Goal: Find specific page/section: Find specific page/section

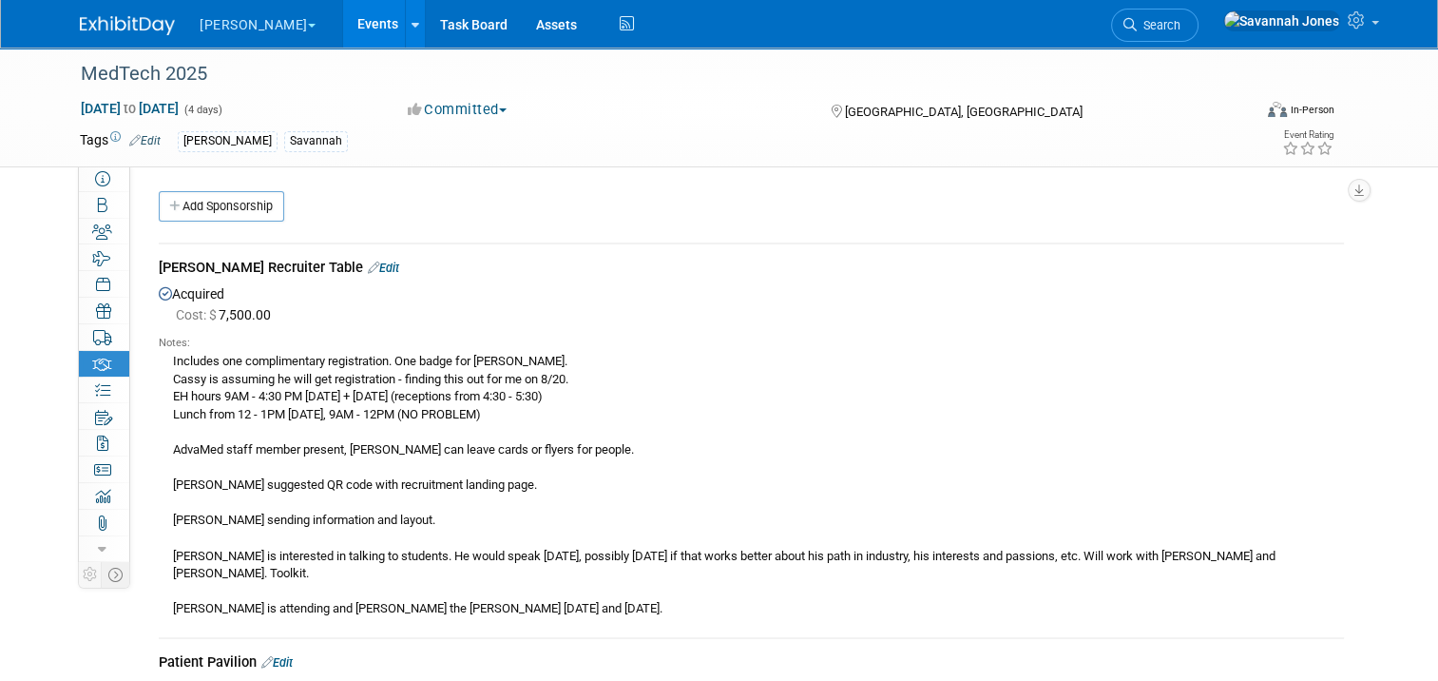
click at [343, 0] on link "Events" at bounding box center [377, 24] width 69 height 48
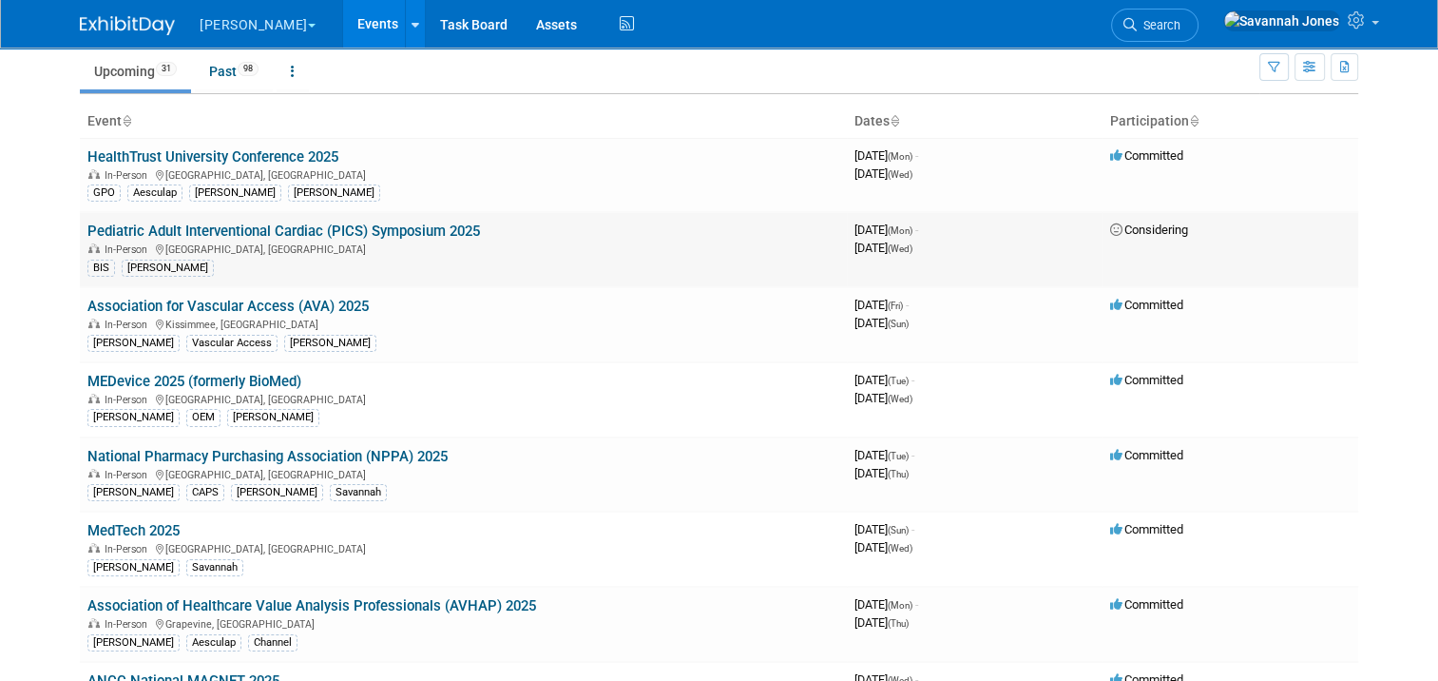
scroll to position [95, 0]
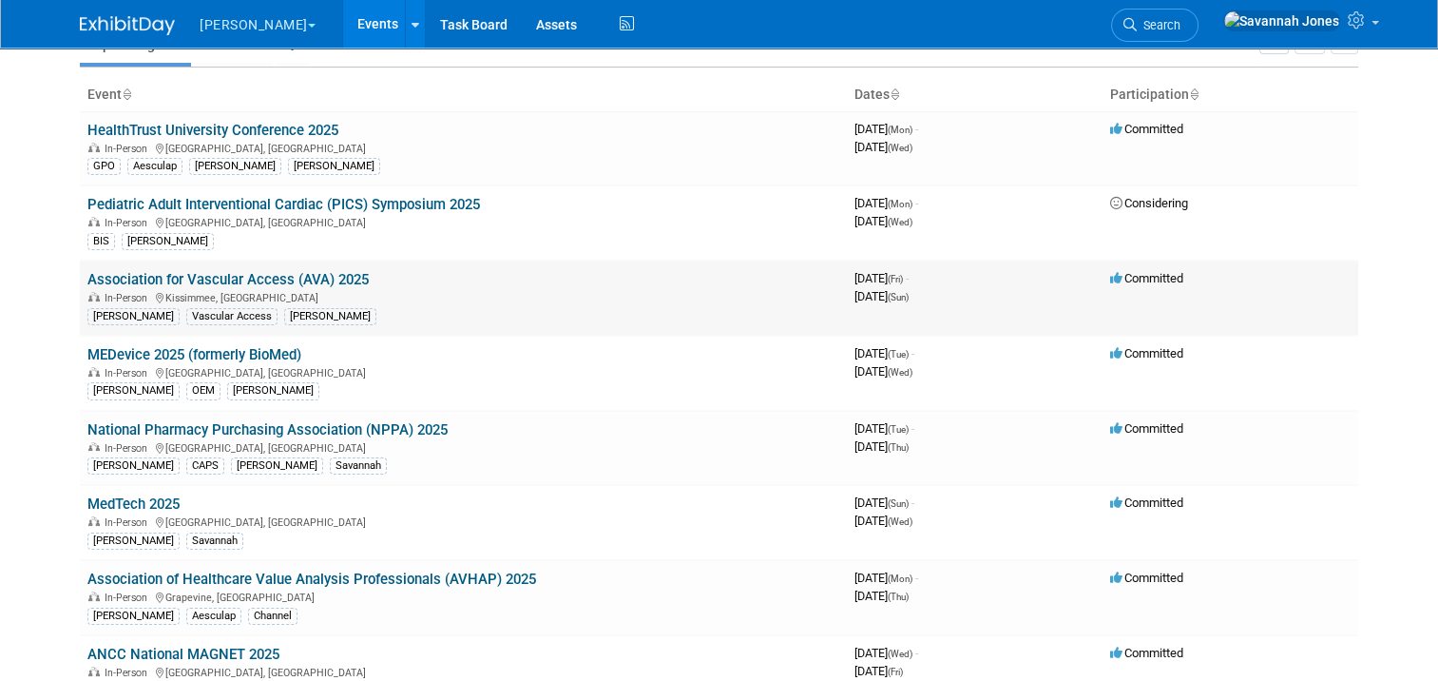
click at [342, 273] on link "Association for Vascular Access (AVA) 2025" at bounding box center [227, 279] width 281 height 17
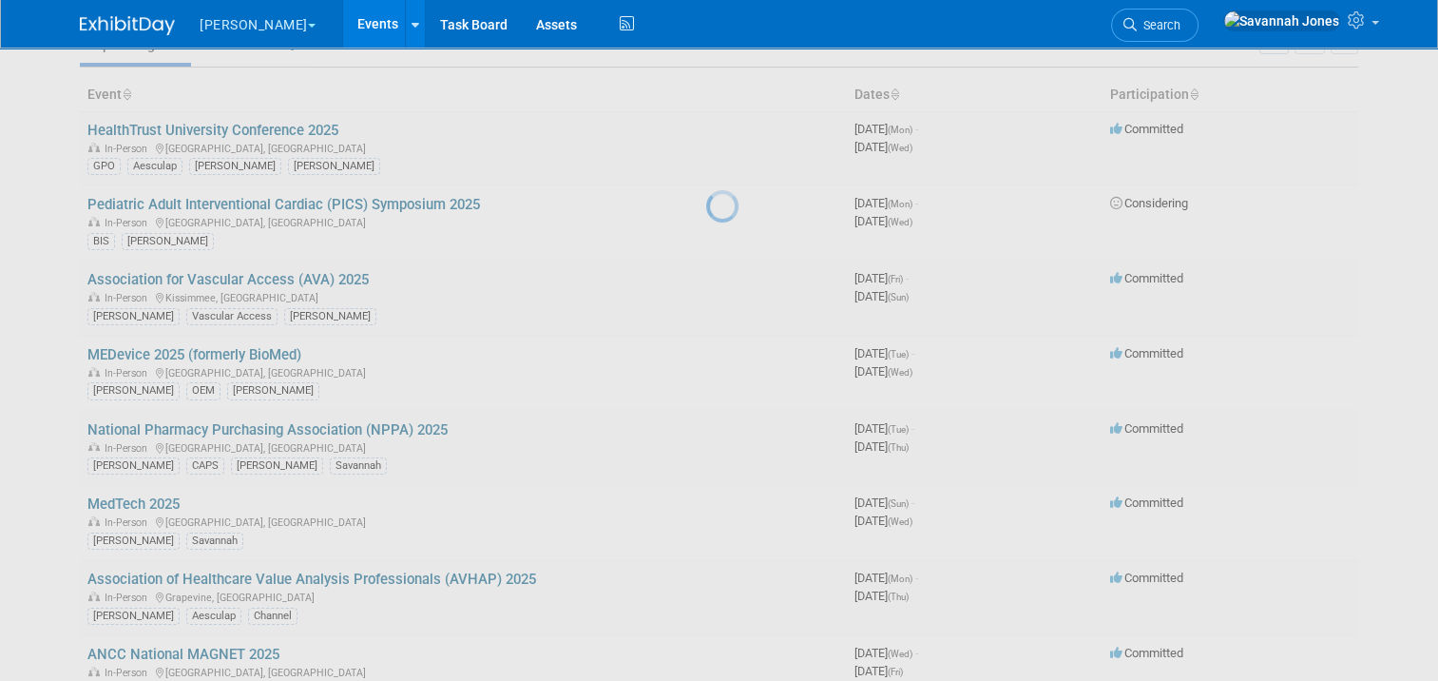
scroll to position [252, 0]
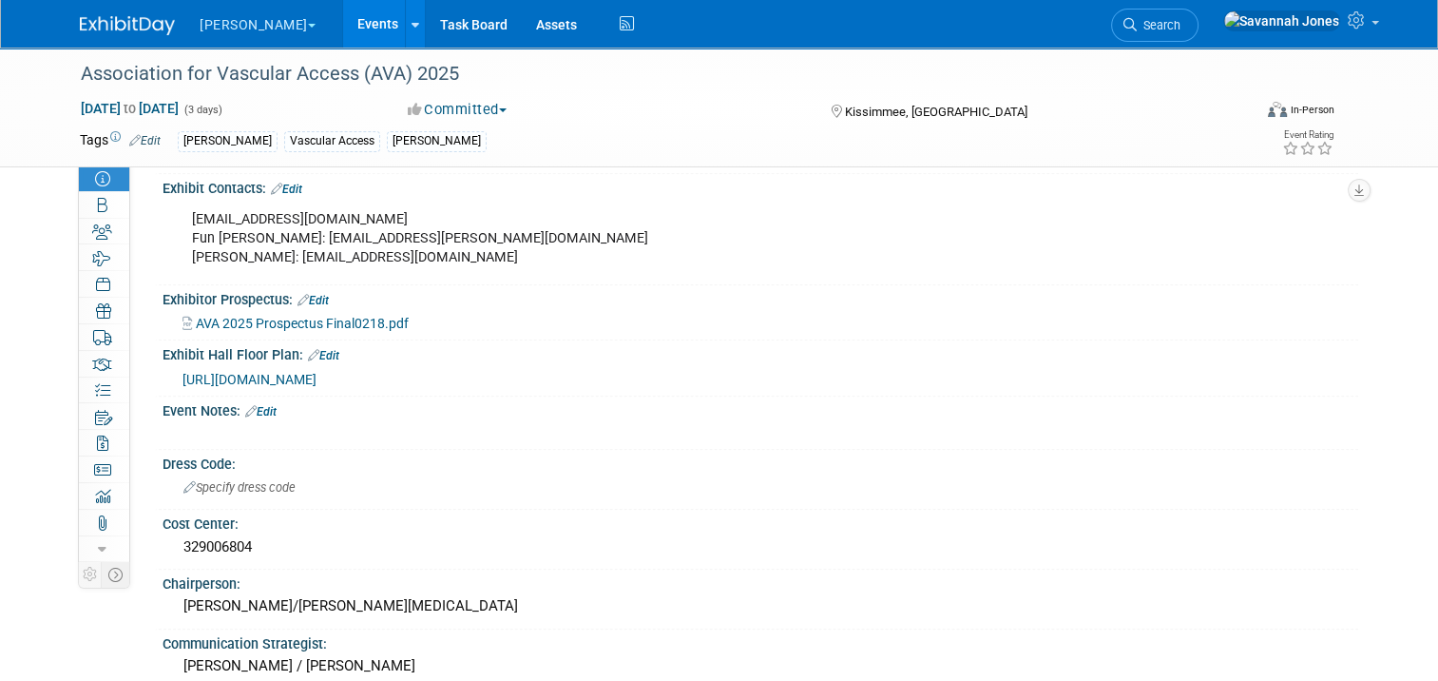
click at [343, 19] on link "Events" at bounding box center [377, 24] width 69 height 48
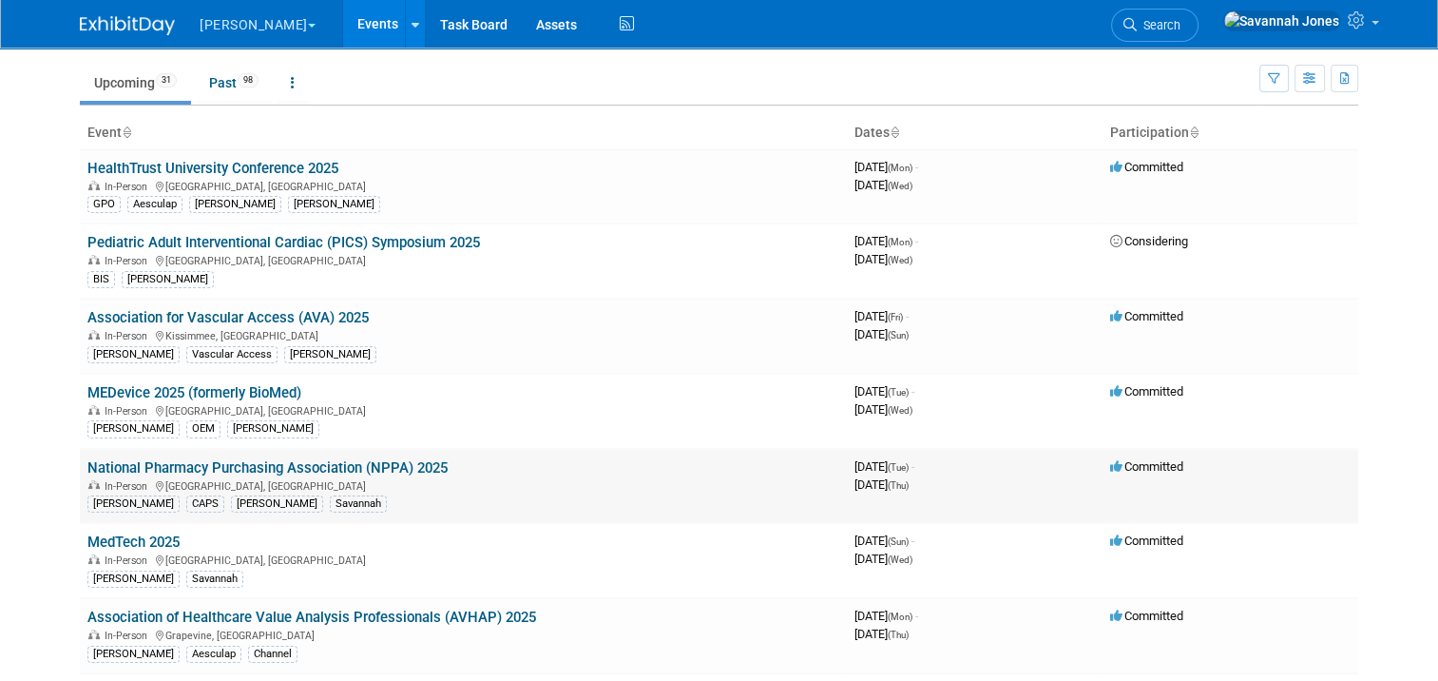
scroll to position [95, 0]
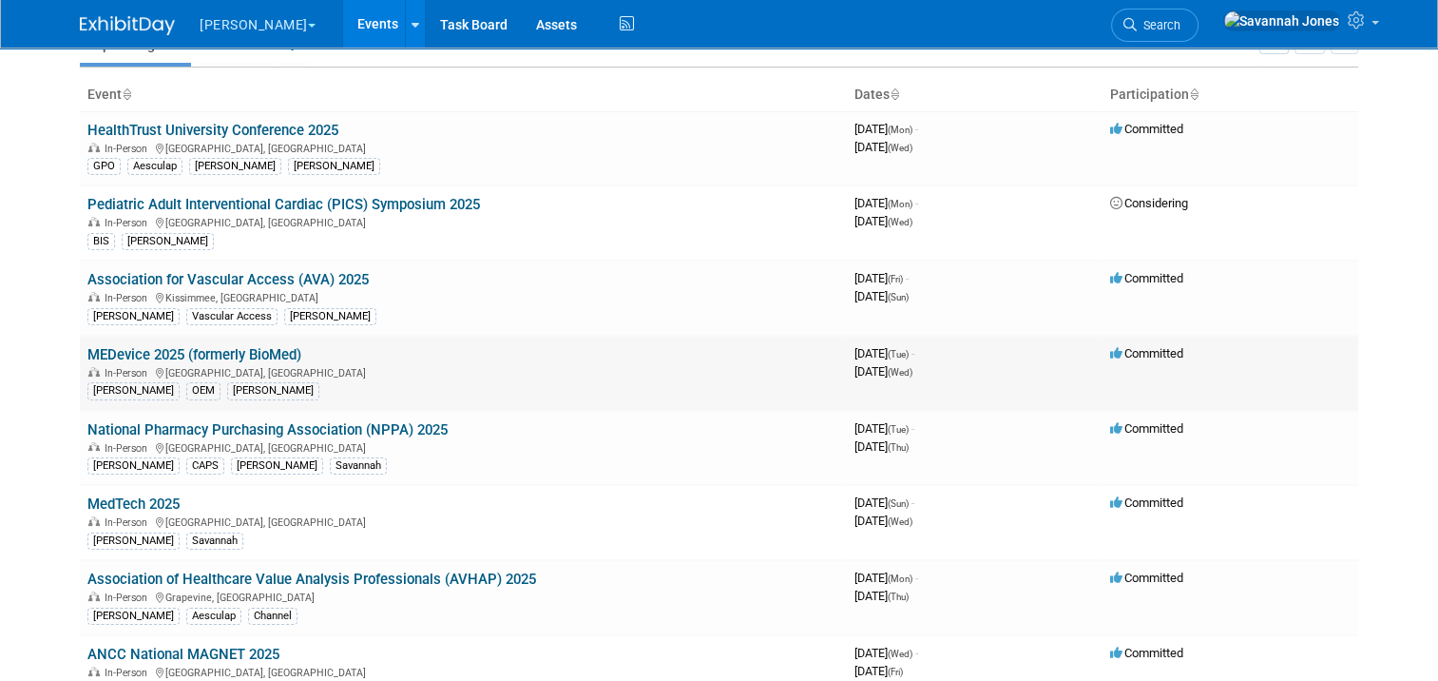
click at [280, 354] on link "MEDevice 2025 (formerly BioMed)" at bounding box center [194, 354] width 214 height 17
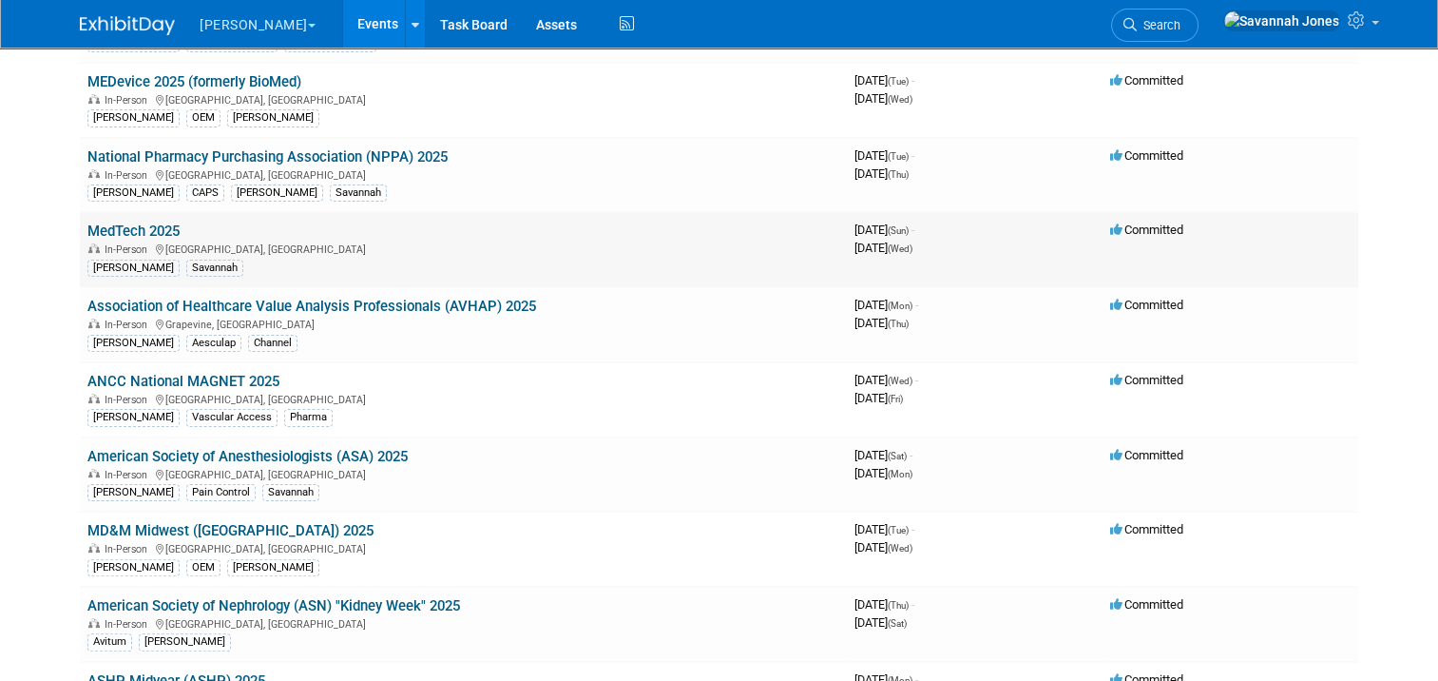
scroll to position [380, 0]
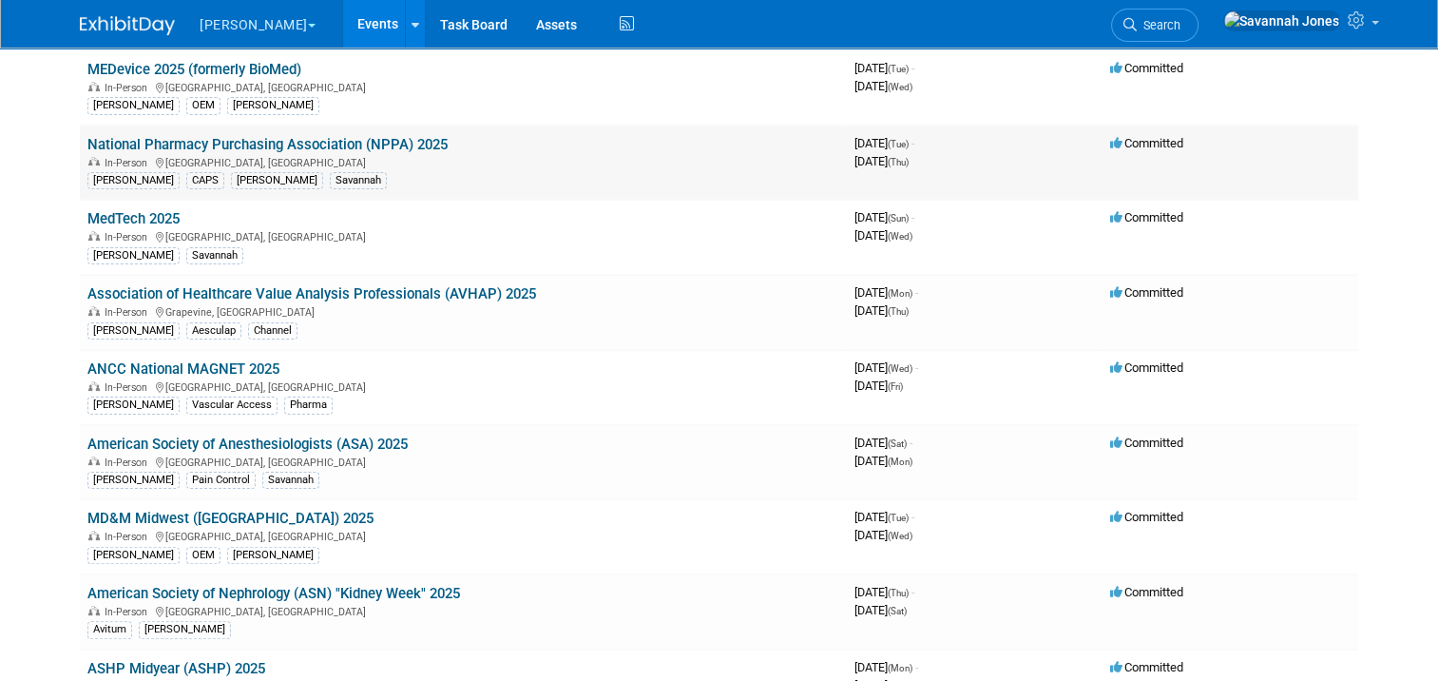
click at [418, 136] on link "National Pharmacy Purchasing Association (NPPA) 2025" at bounding box center [267, 144] width 360 height 17
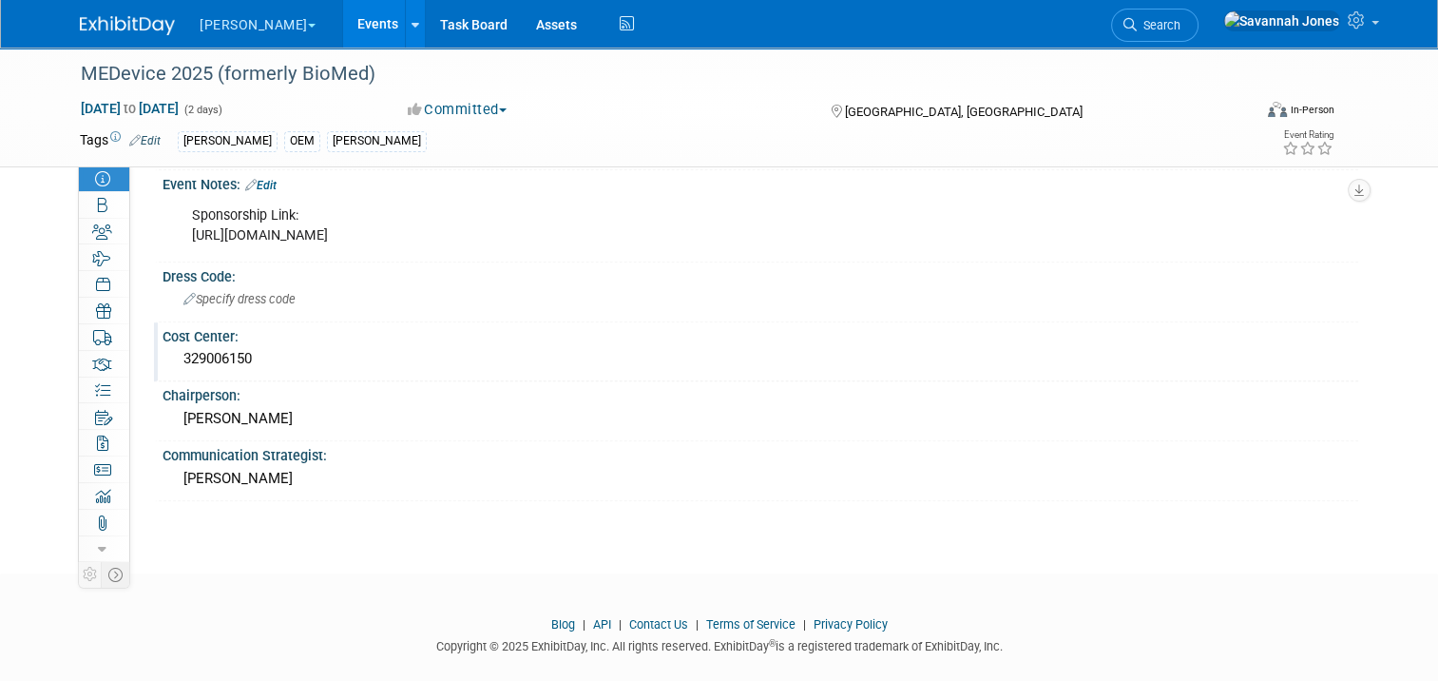
scroll to position [802, 0]
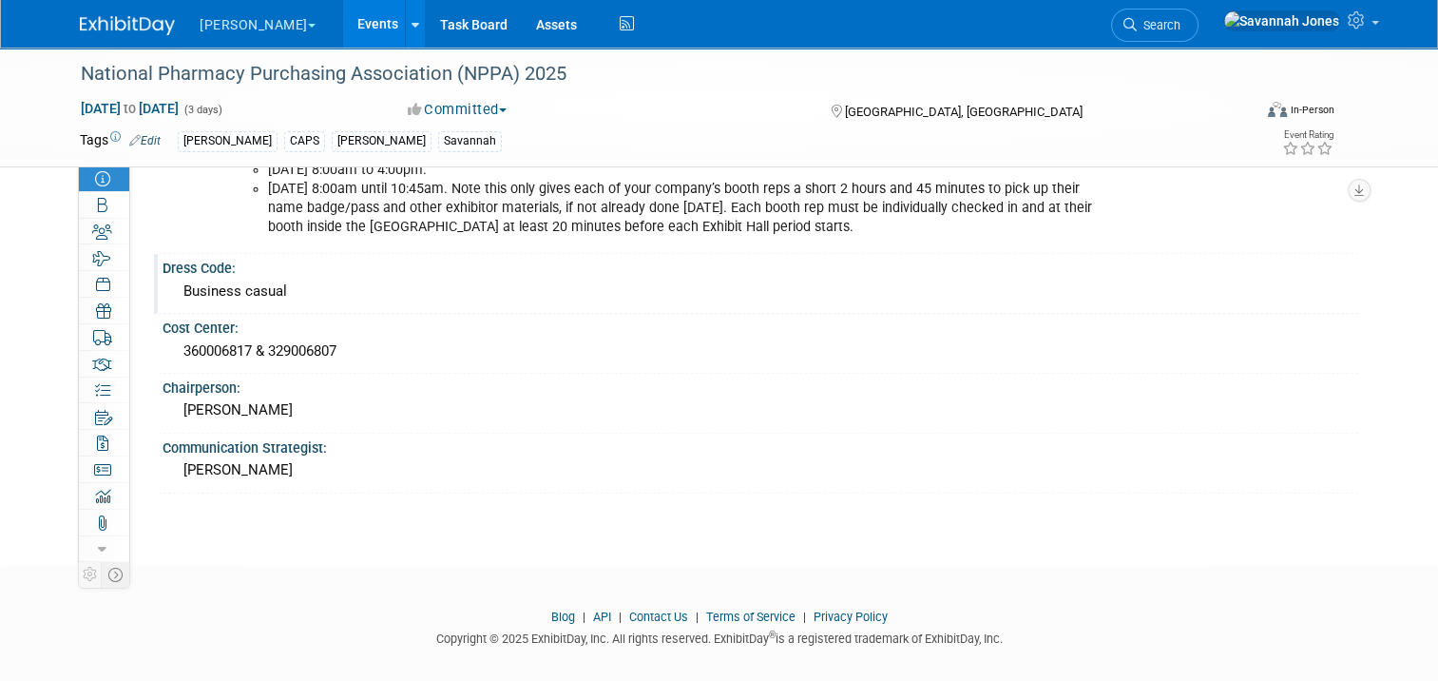
scroll to position [1188, 0]
click at [256, 393] on div "[PERSON_NAME]" at bounding box center [761, 407] width 1168 height 29
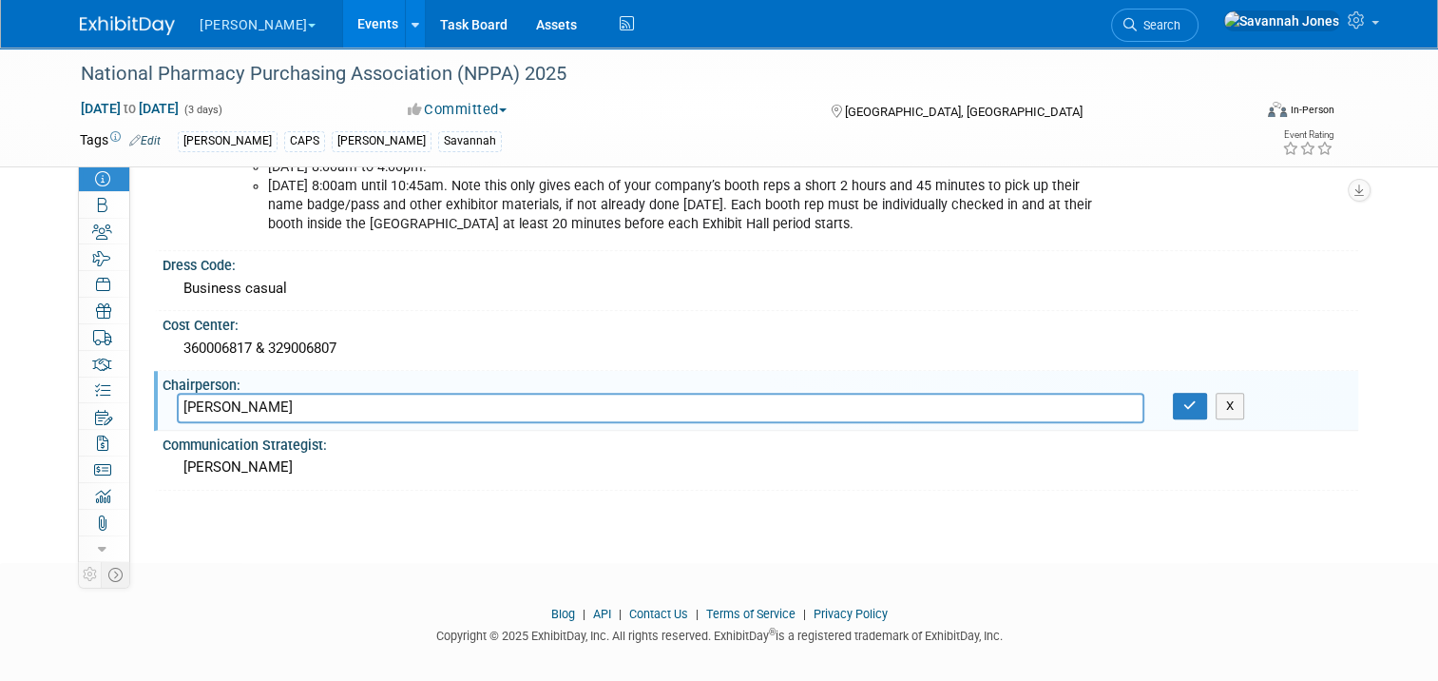
click at [279, 393] on input "[PERSON_NAME]" at bounding box center [661, 407] width 968 height 29
type input "Mark Thrasher + Jeremiah Reinhart"
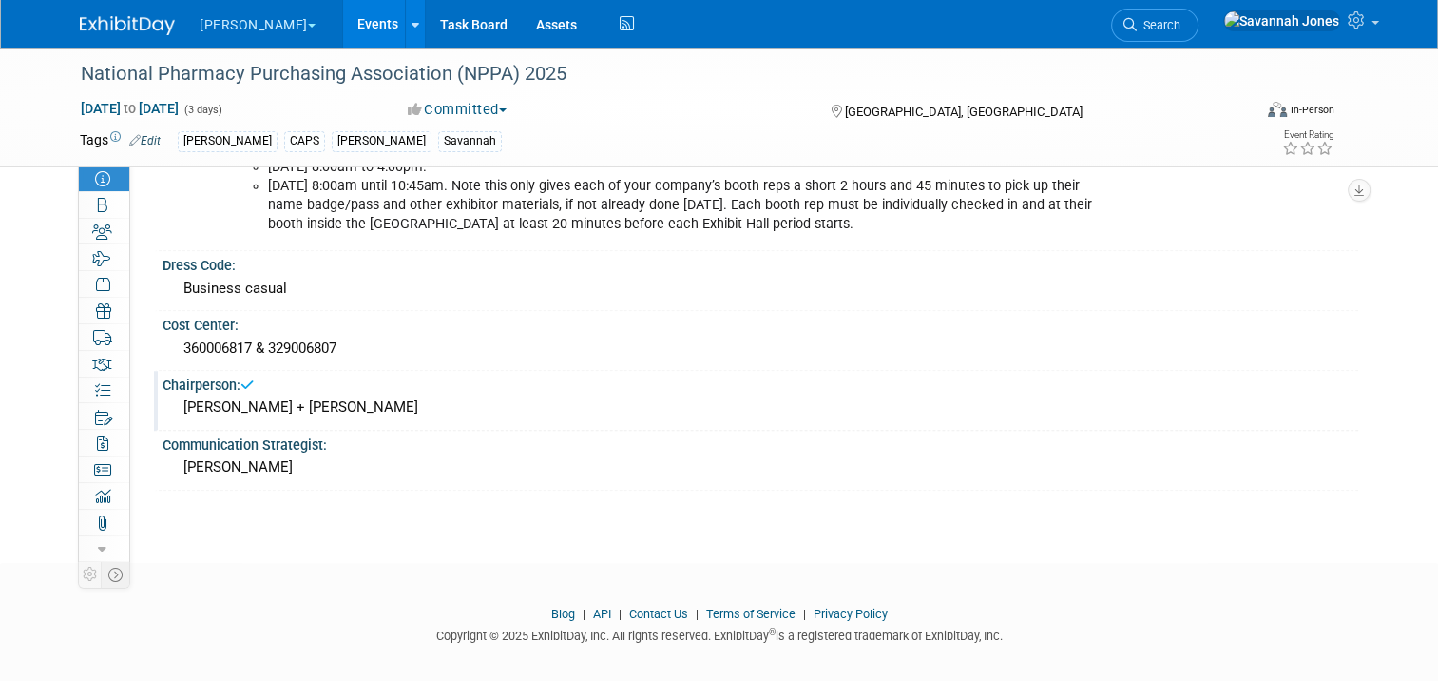
click at [343, 26] on link "Events" at bounding box center [377, 24] width 69 height 48
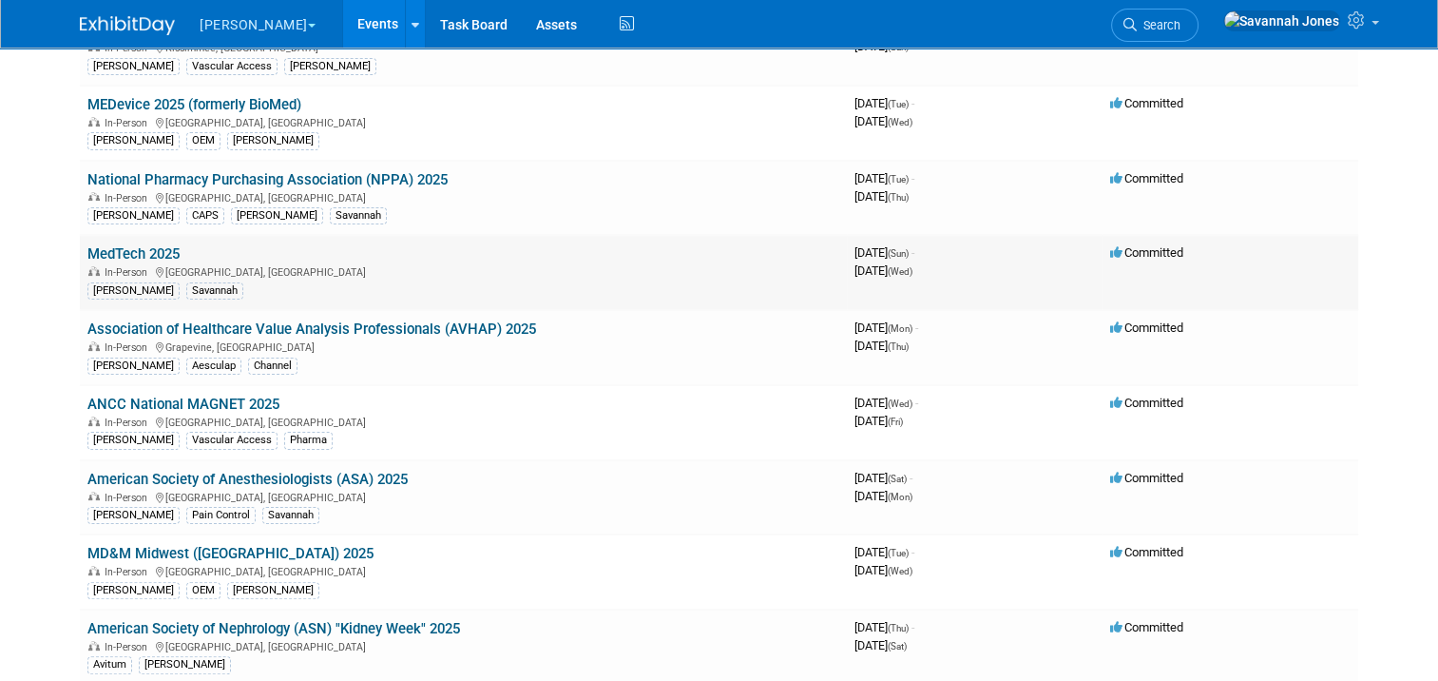
scroll to position [380, 0]
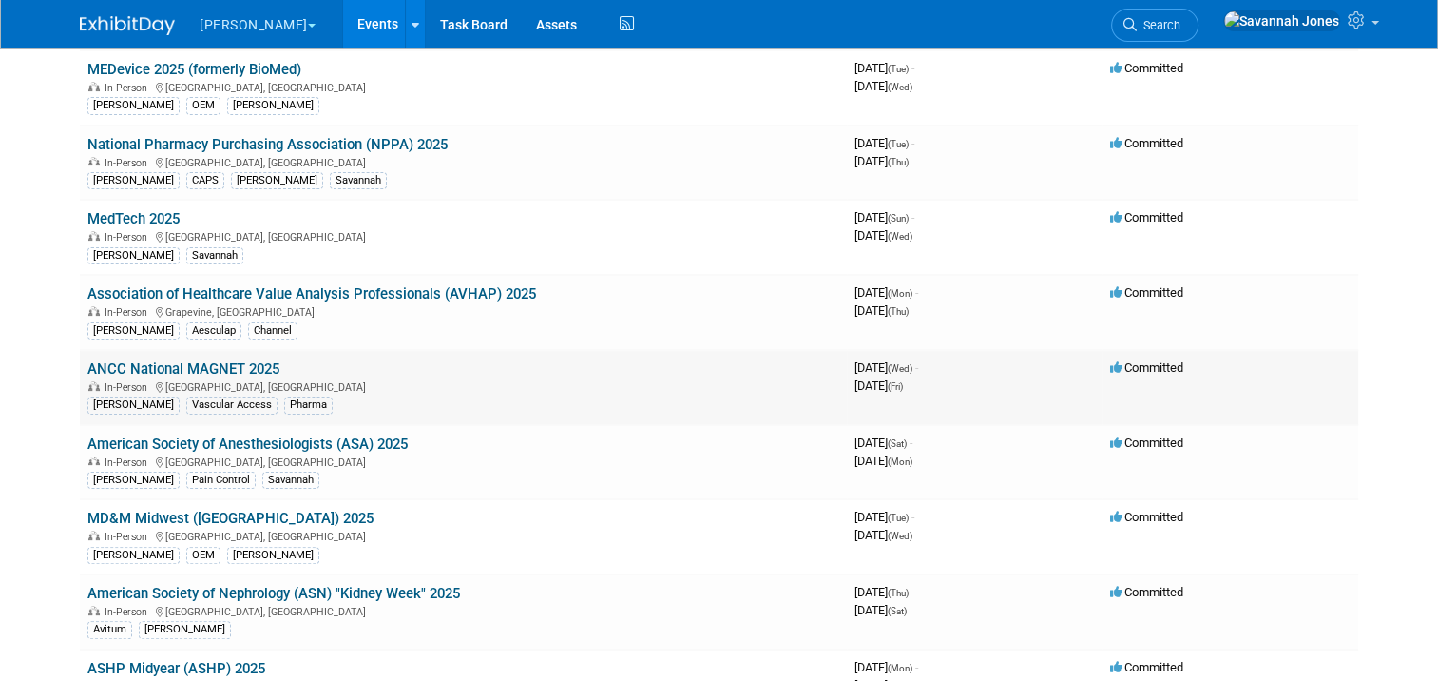
click at [232, 360] on link "ANCC National MAGNET 2025" at bounding box center [183, 368] width 192 height 17
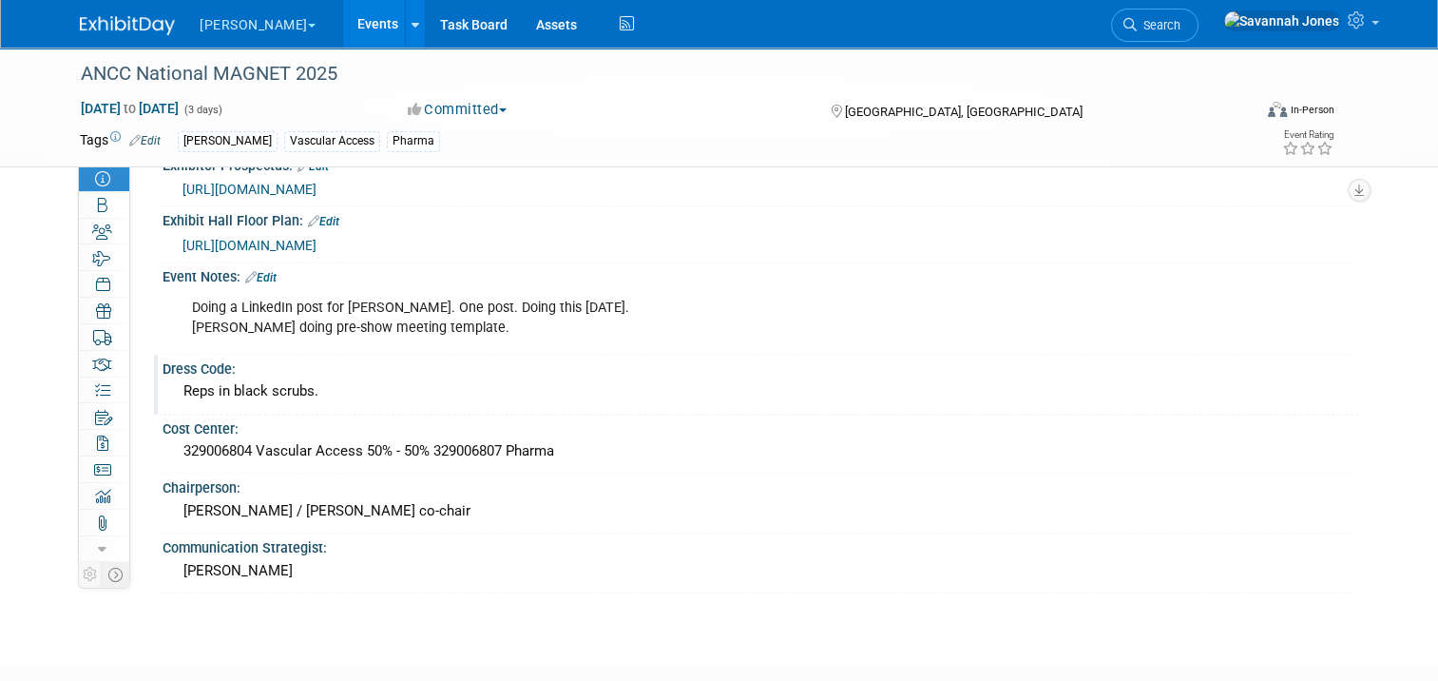
scroll to position [1521, 0]
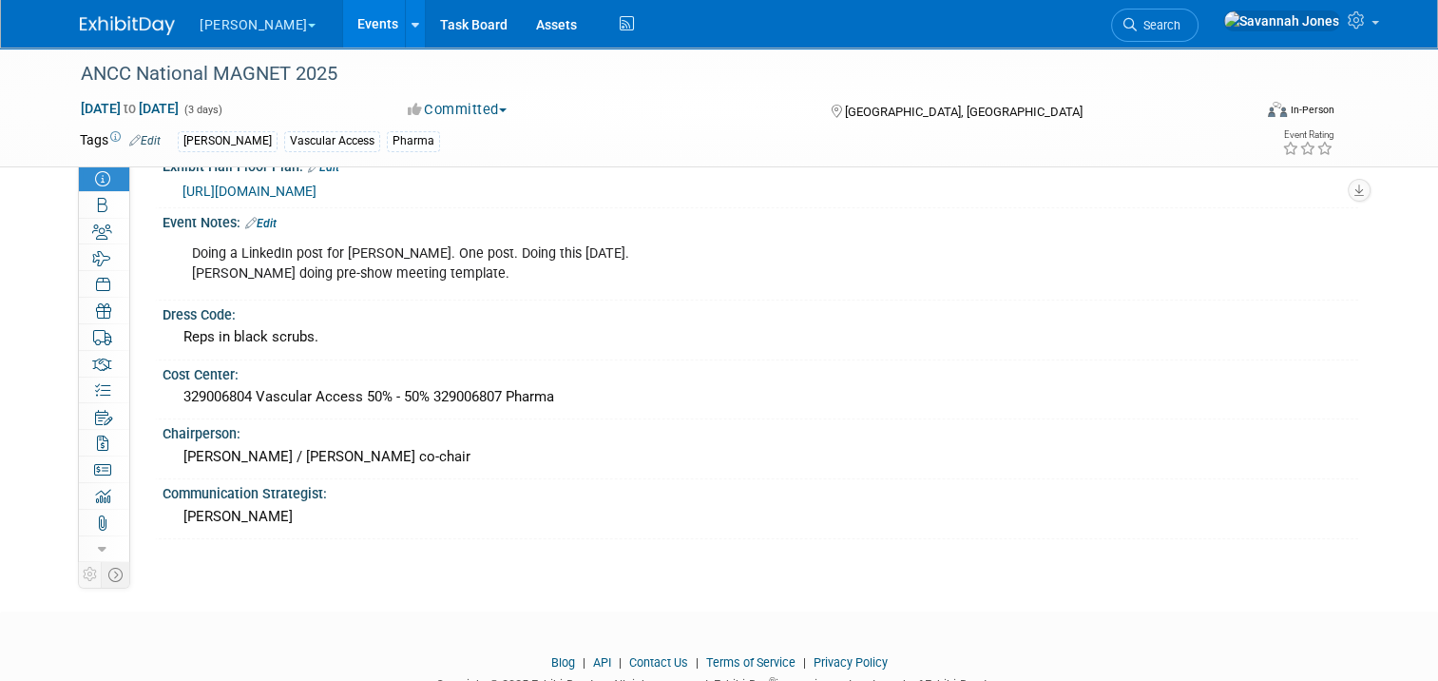
click at [343, 24] on link "Events" at bounding box center [377, 24] width 69 height 48
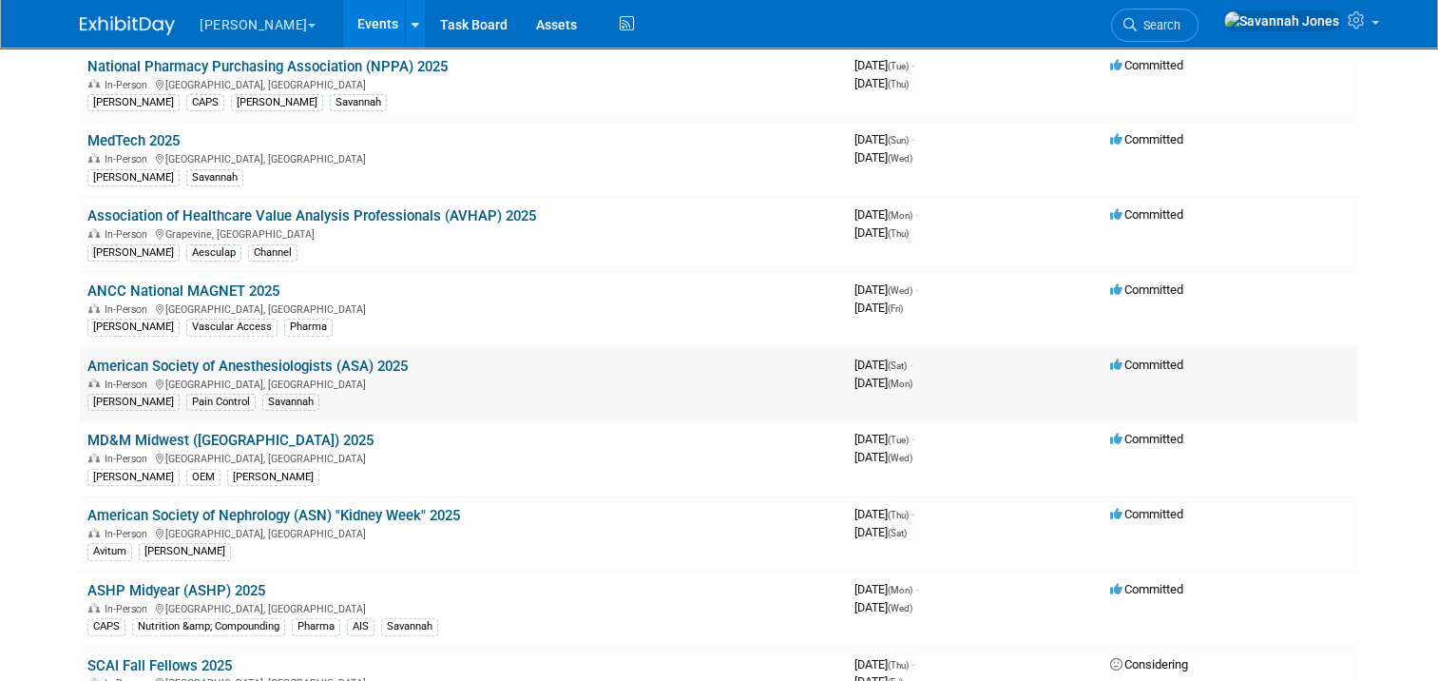
scroll to position [475, 0]
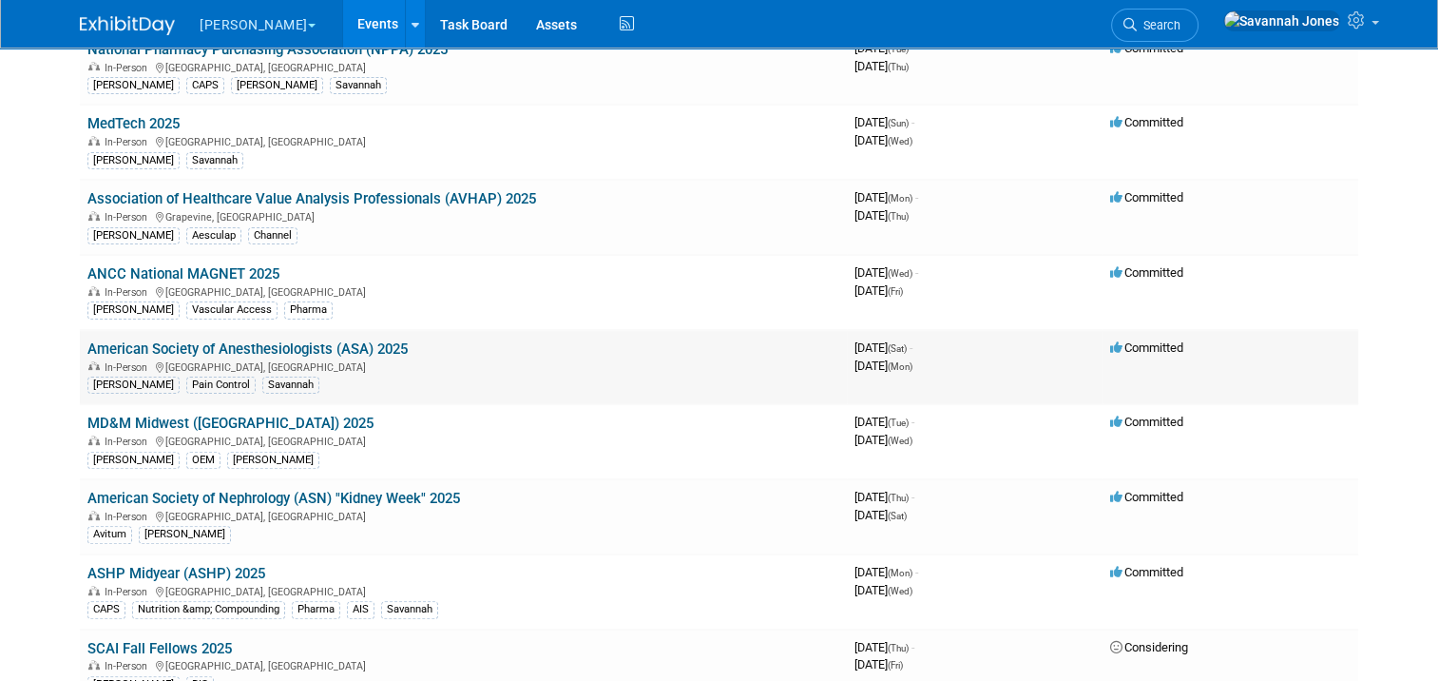
click at [373, 344] on link "American Society of Anesthesiologists (ASA) 2025" at bounding box center [247, 348] width 320 height 17
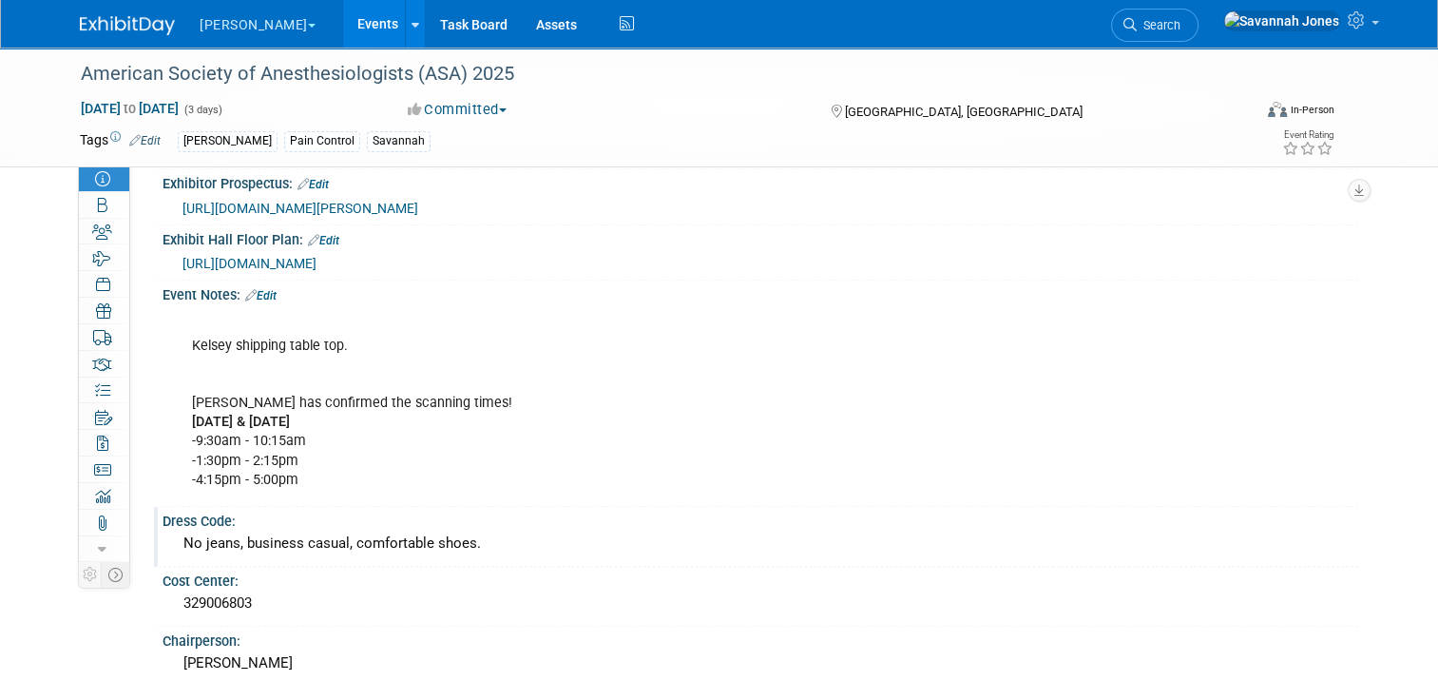
scroll to position [1331, 0]
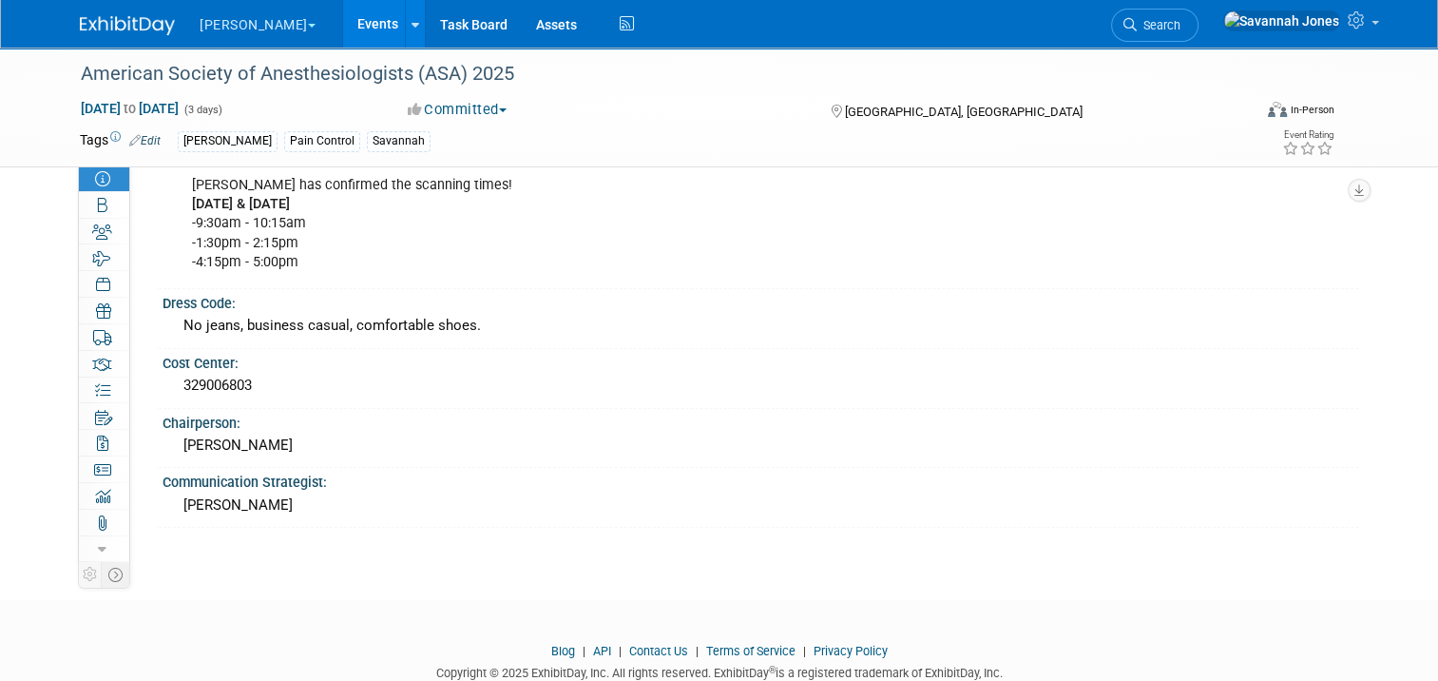
click at [343, 15] on link "Events" at bounding box center [377, 24] width 69 height 48
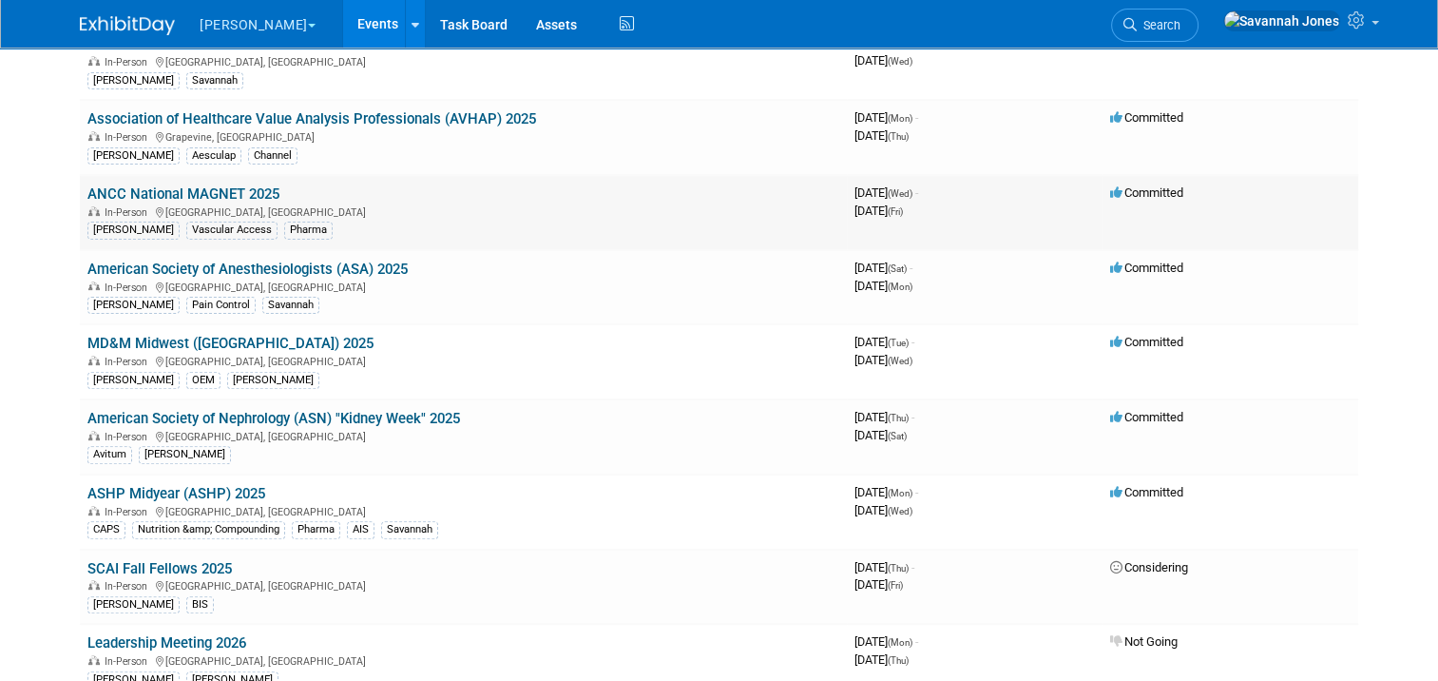
scroll to position [570, 0]
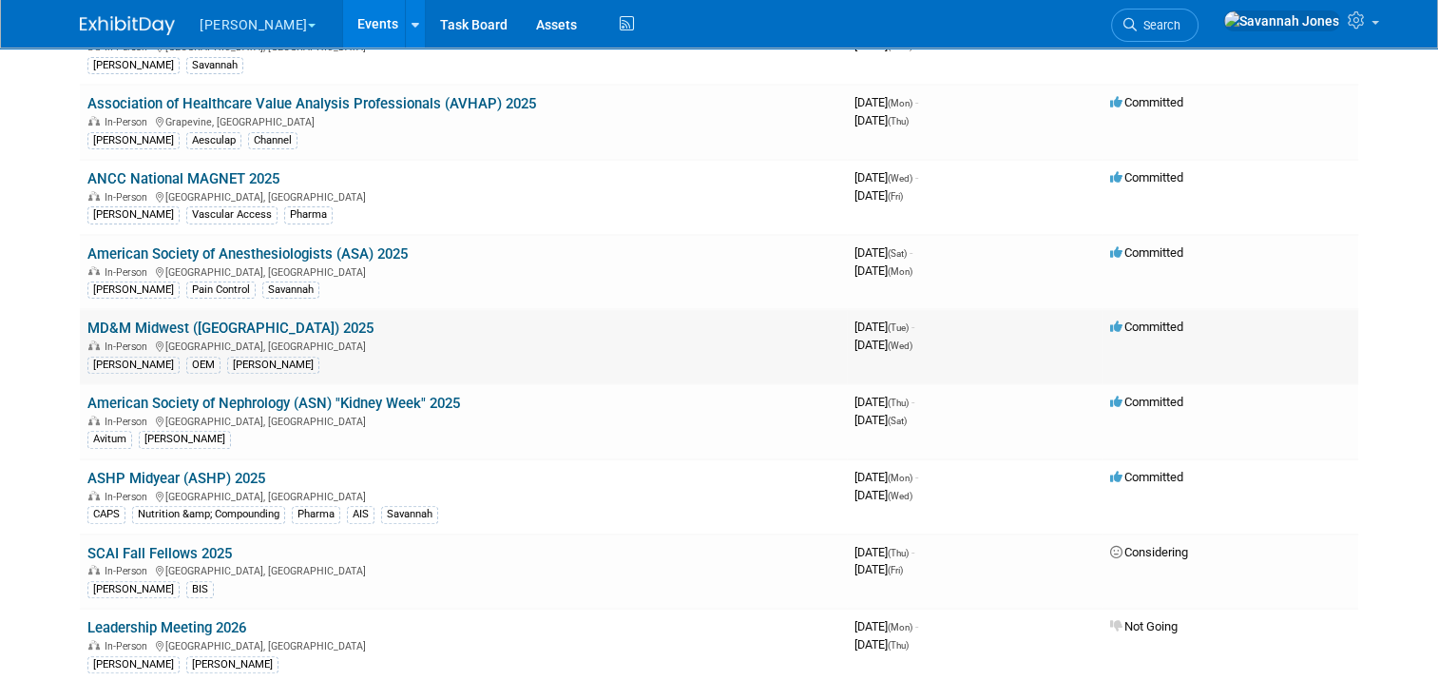
click at [221, 319] on link "MD&M Midwest ([GEOGRAPHIC_DATA]) 2025" at bounding box center [230, 327] width 286 height 17
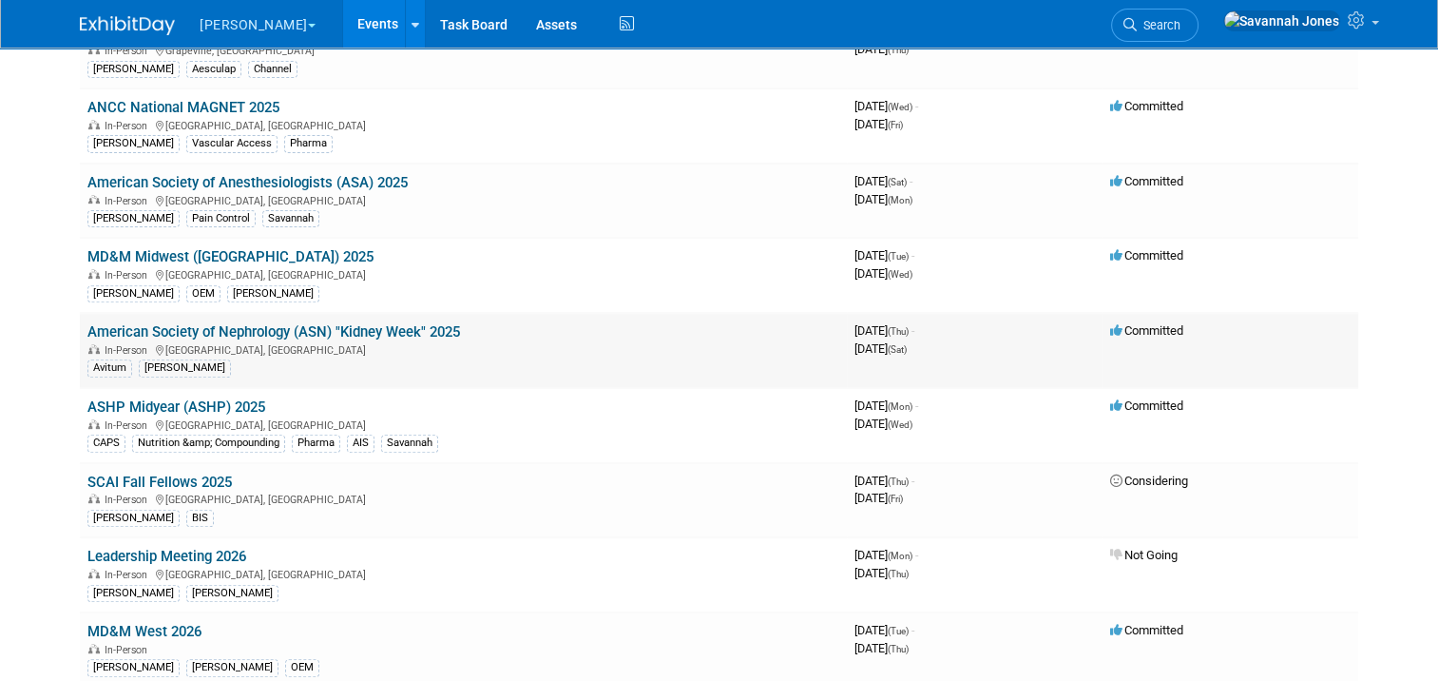
scroll to position [666, 0]
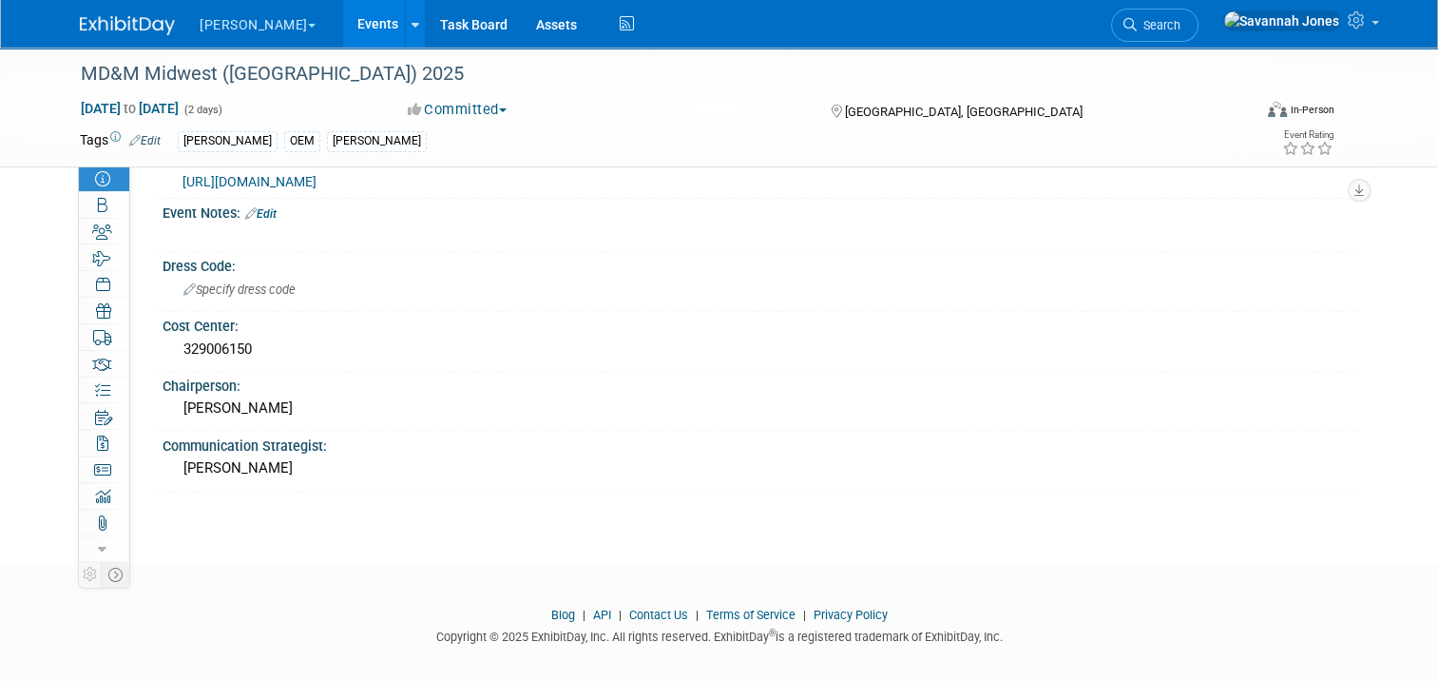
scroll to position [688, 0]
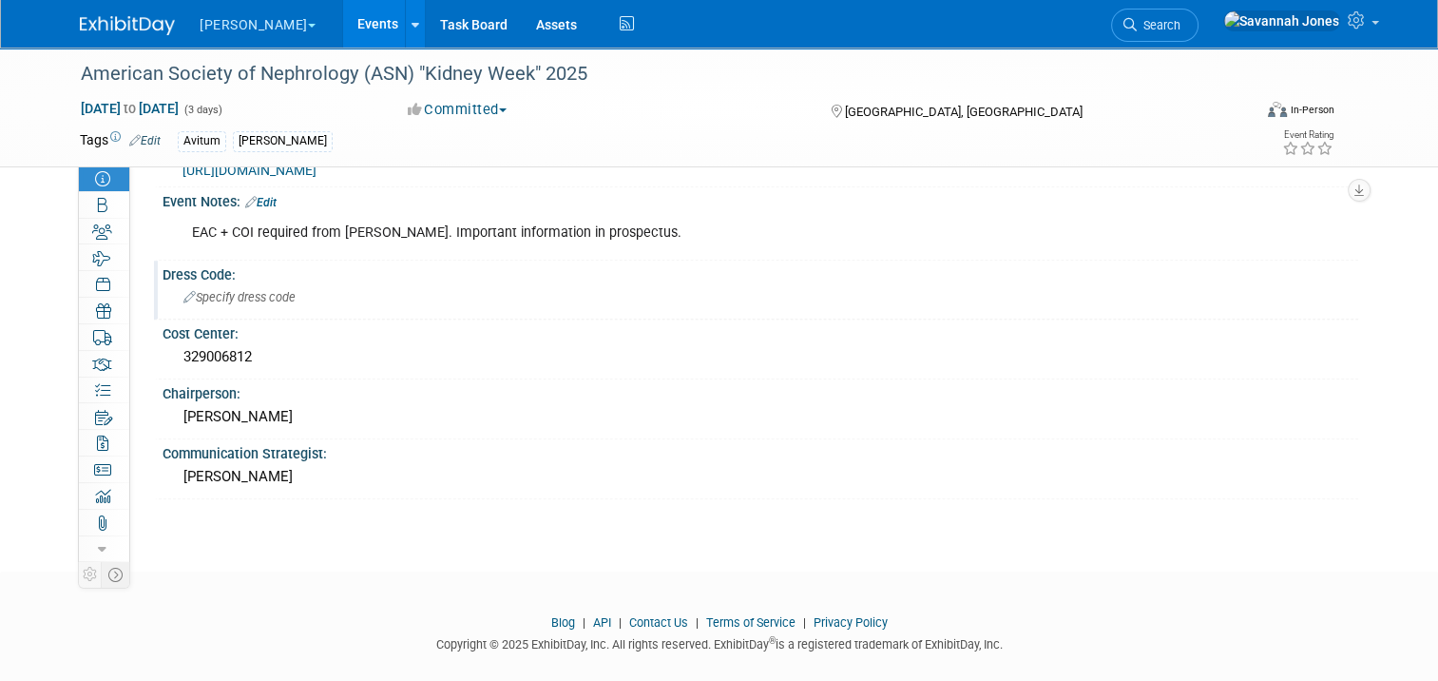
scroll to position [1304, 0]
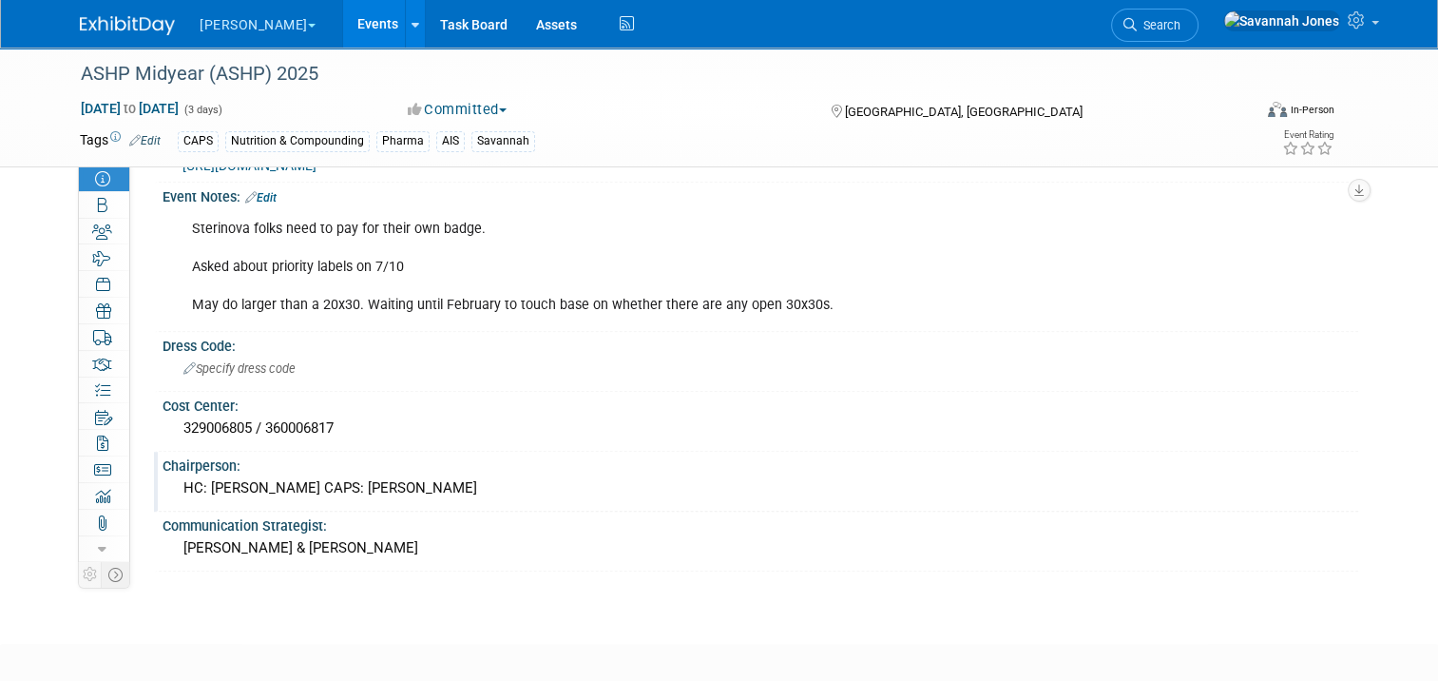
scroll to position [1141, 0]
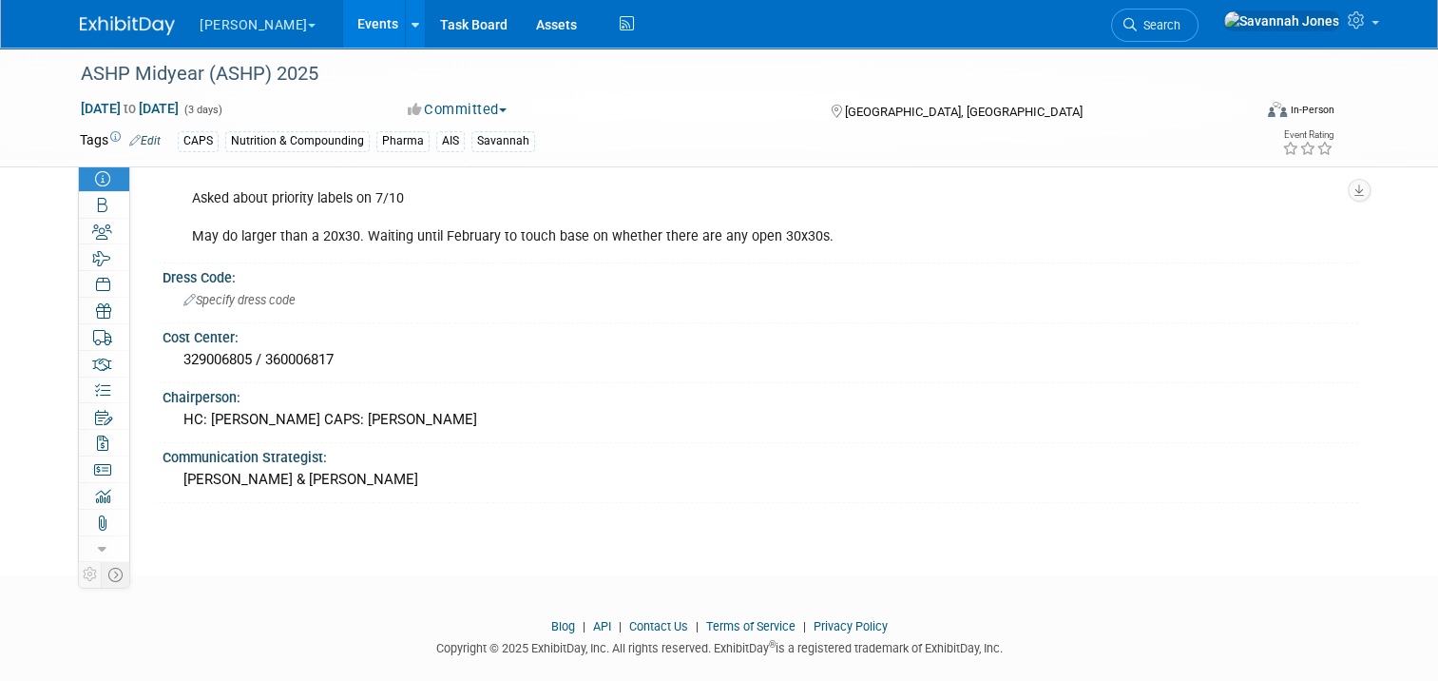
click at [343, 11] on link "Events" at bounding box center [377, 24] width 69 height 48
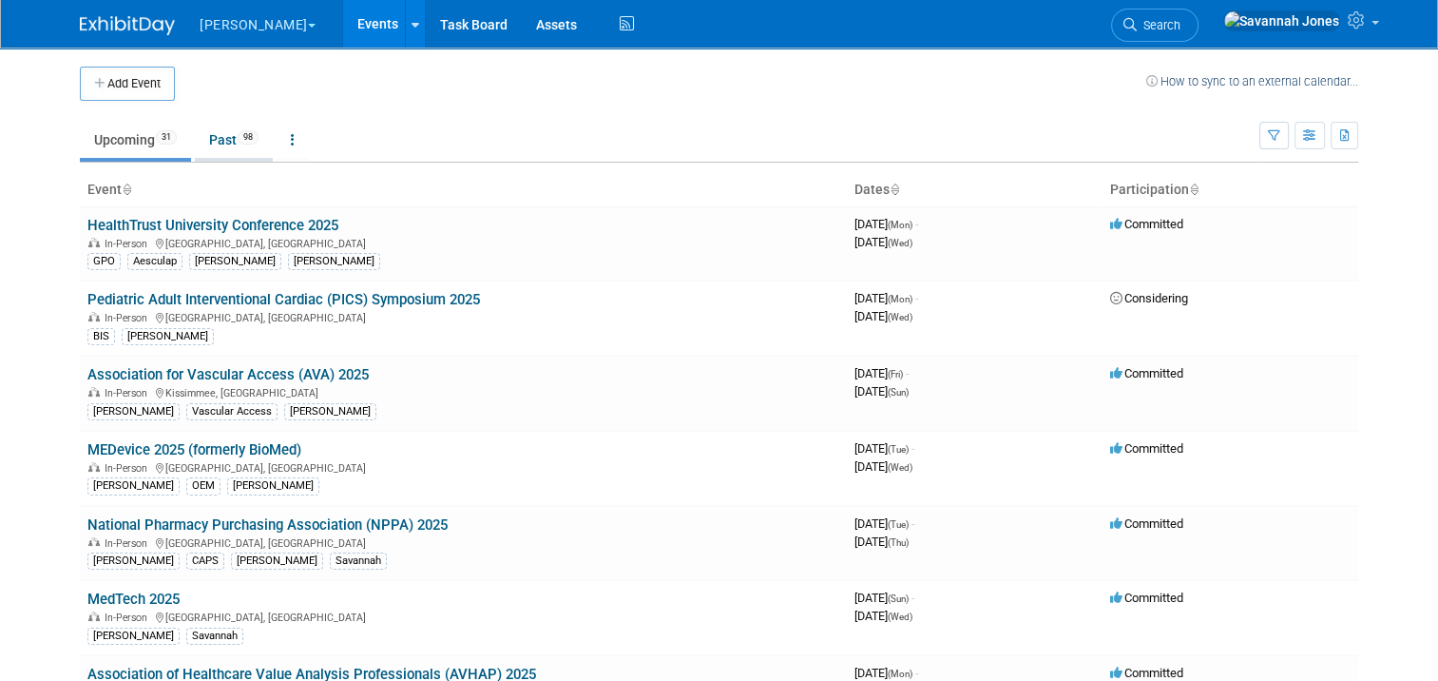
click at [224, 127] on link "Past 98" at bounding box center [234, 140] width 78 height 36
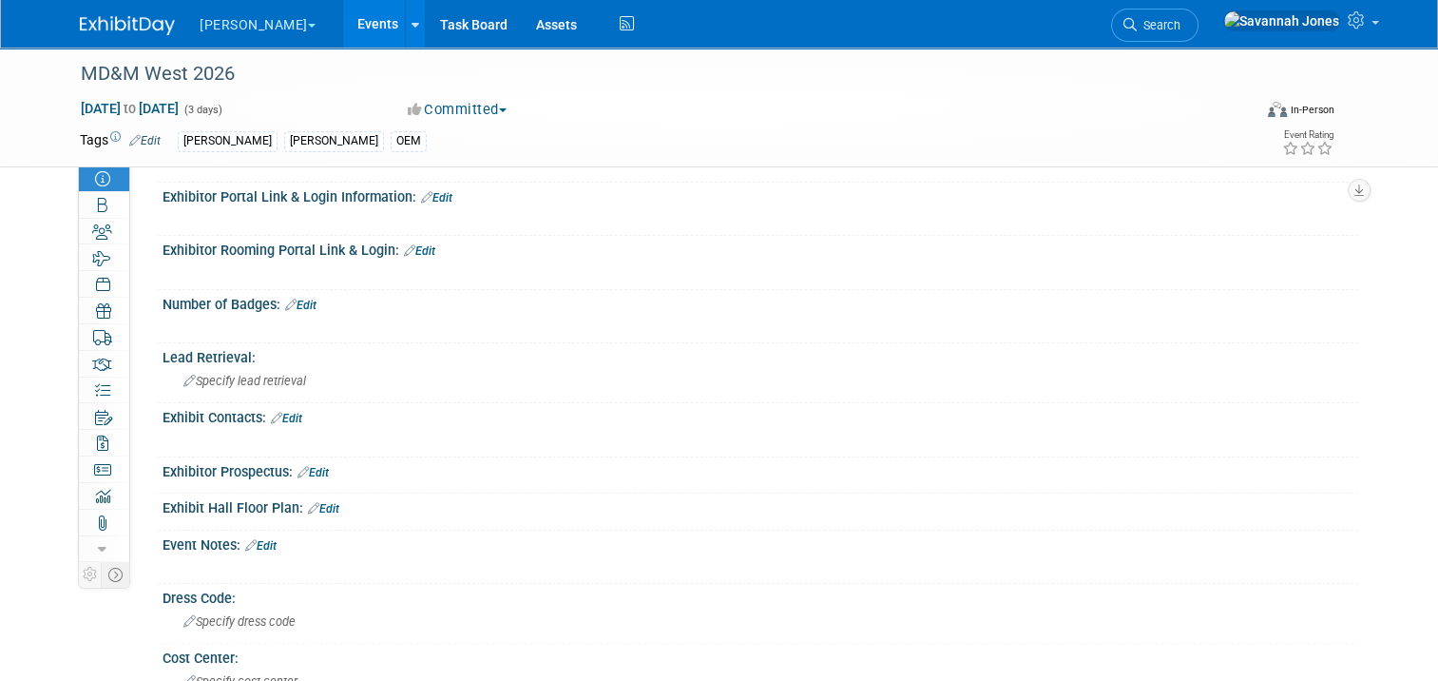
scroll to position [627, 0]
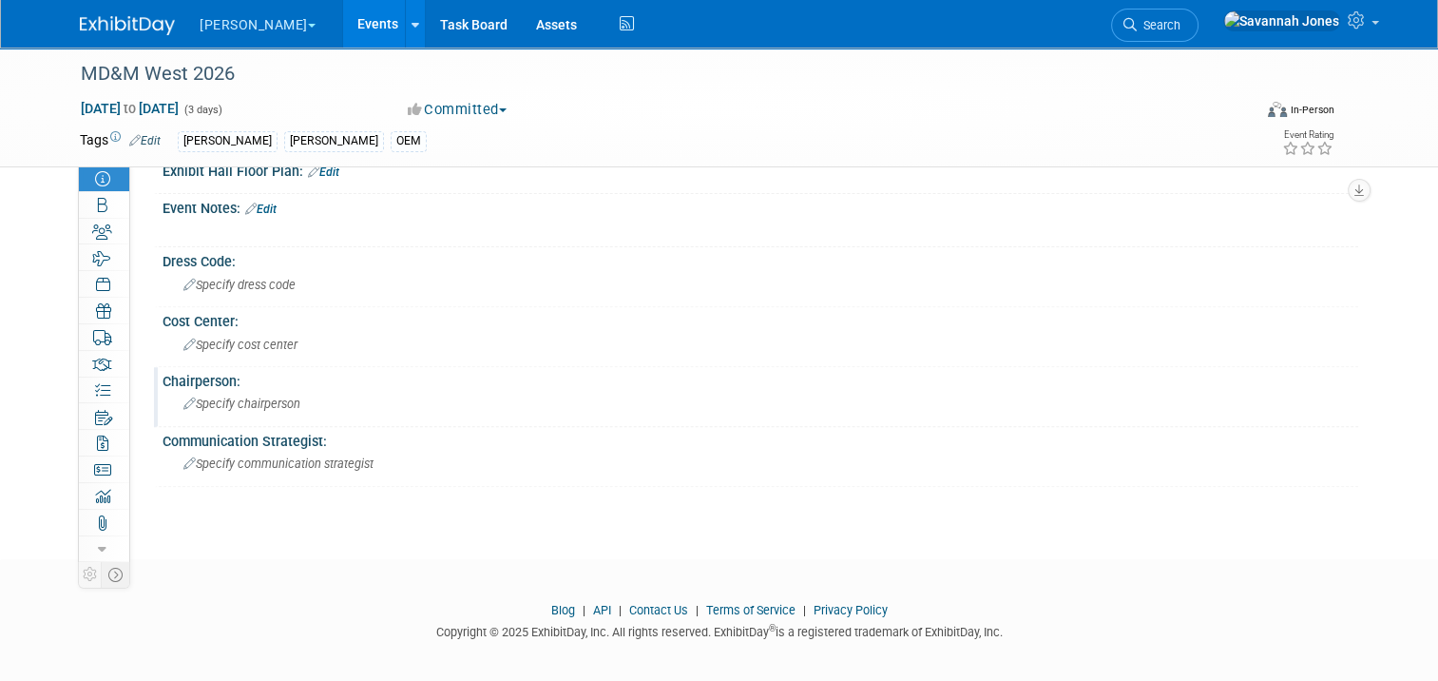
click at [304, 391] on div "Specify chairperson" at bounding box center [761, 403] width 1168 height 29
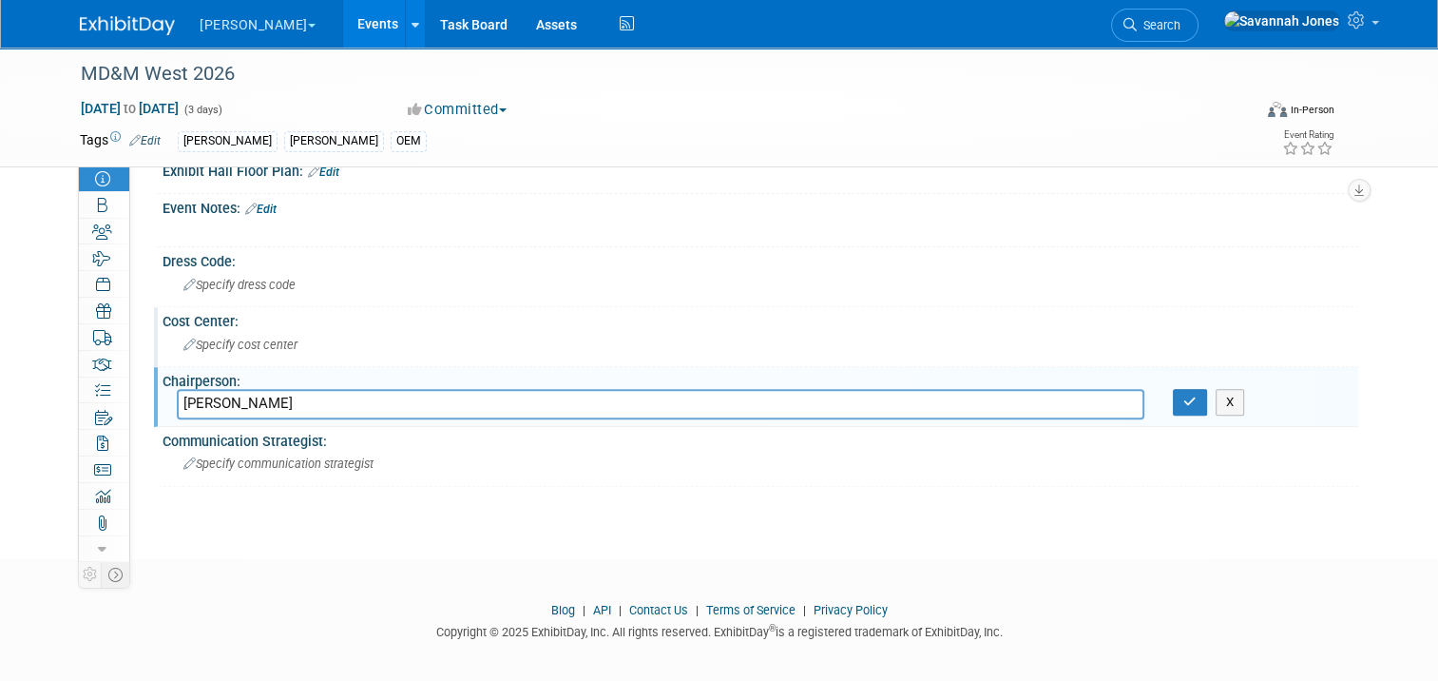
type input "[PERSON_NAME]"
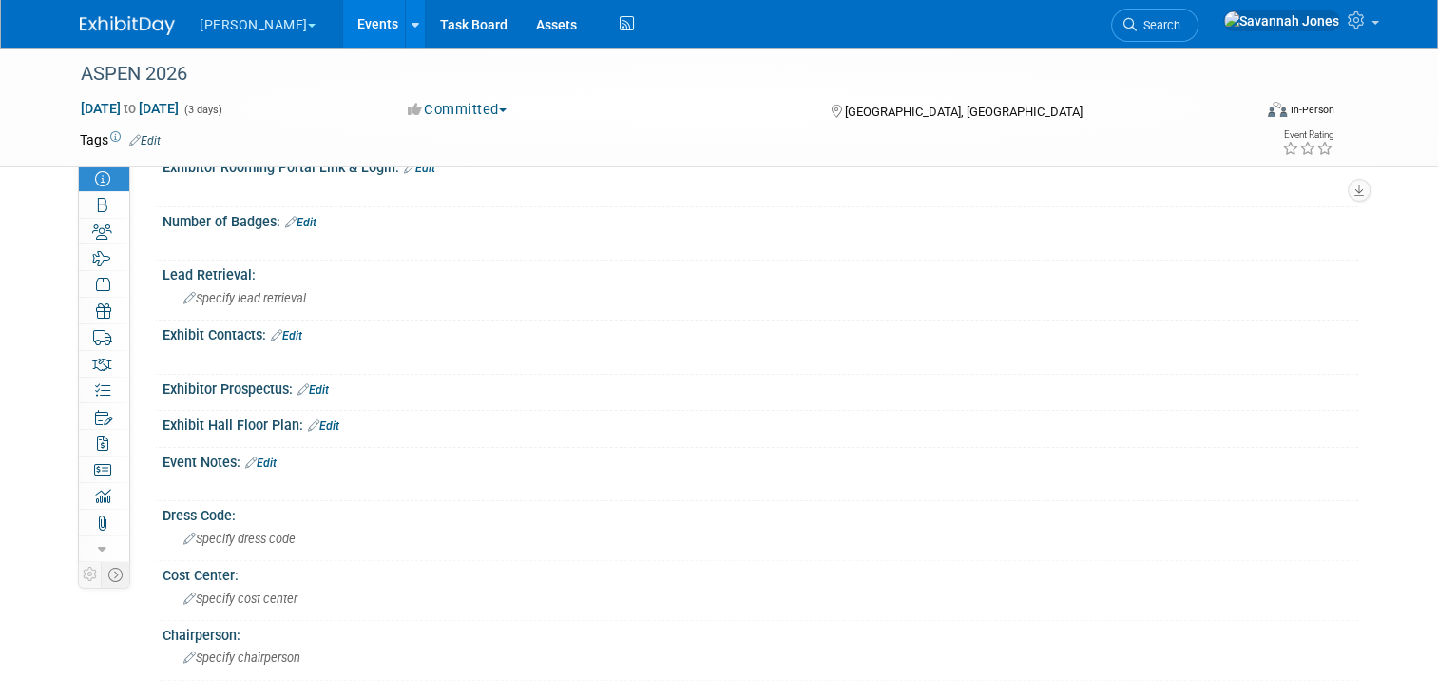
scroll to position [627, 0]
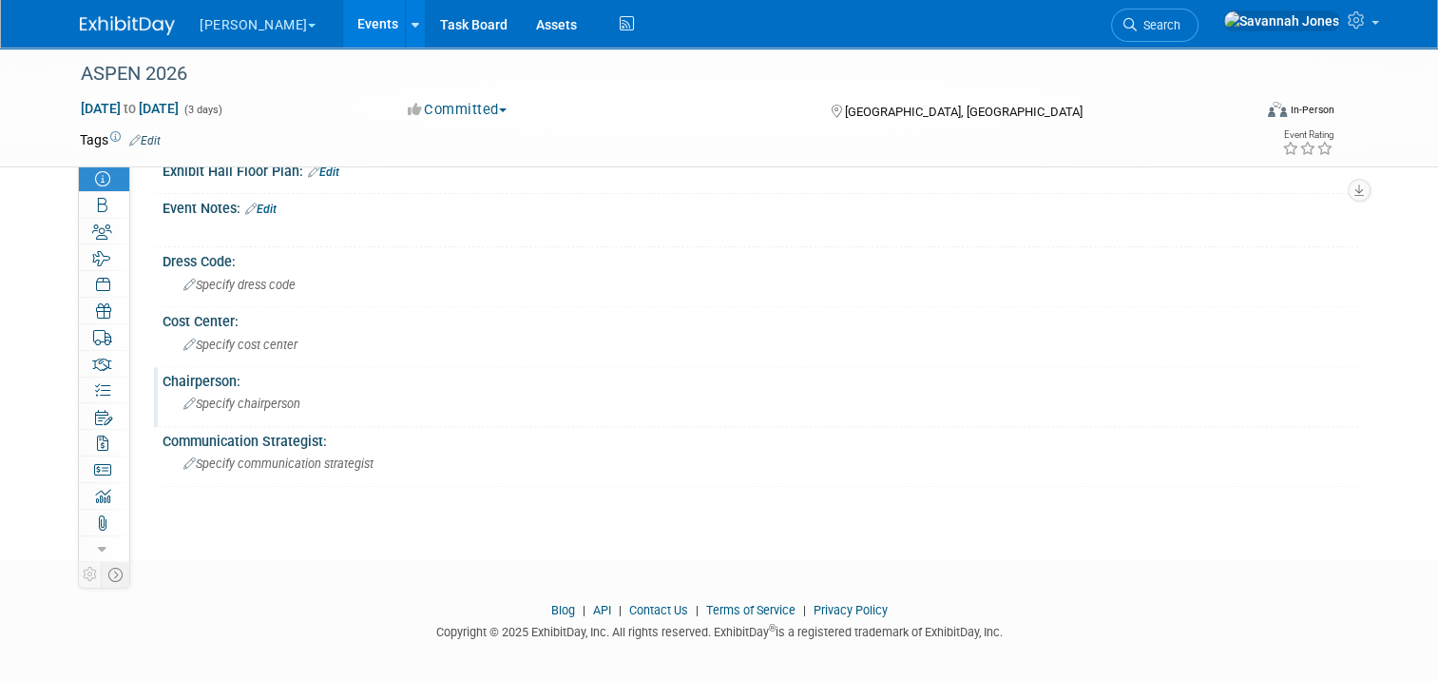
click at [264, 396] on span "Specify chairperson" at bounding box center [241, 403] width 117 height 14
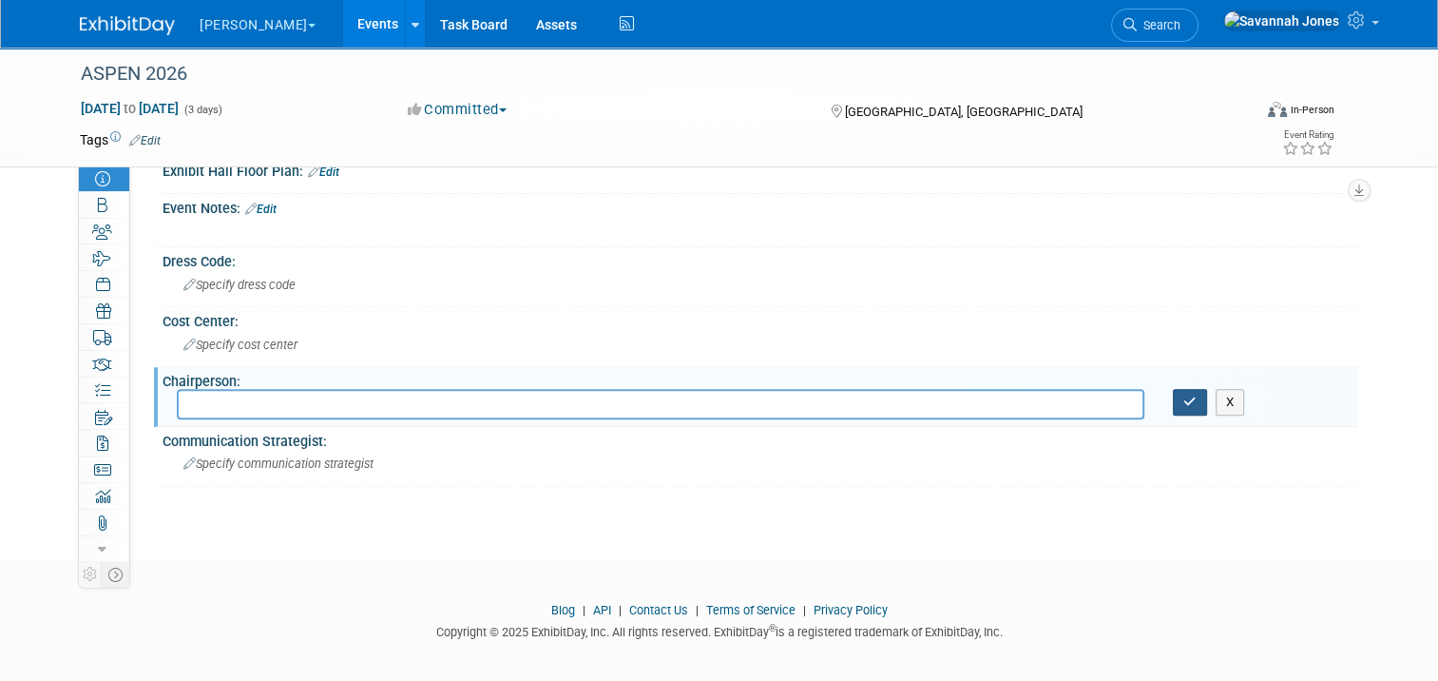
click at [1197, 396] on icon "button" at bounding box center [1190, 402] width 13 height 12
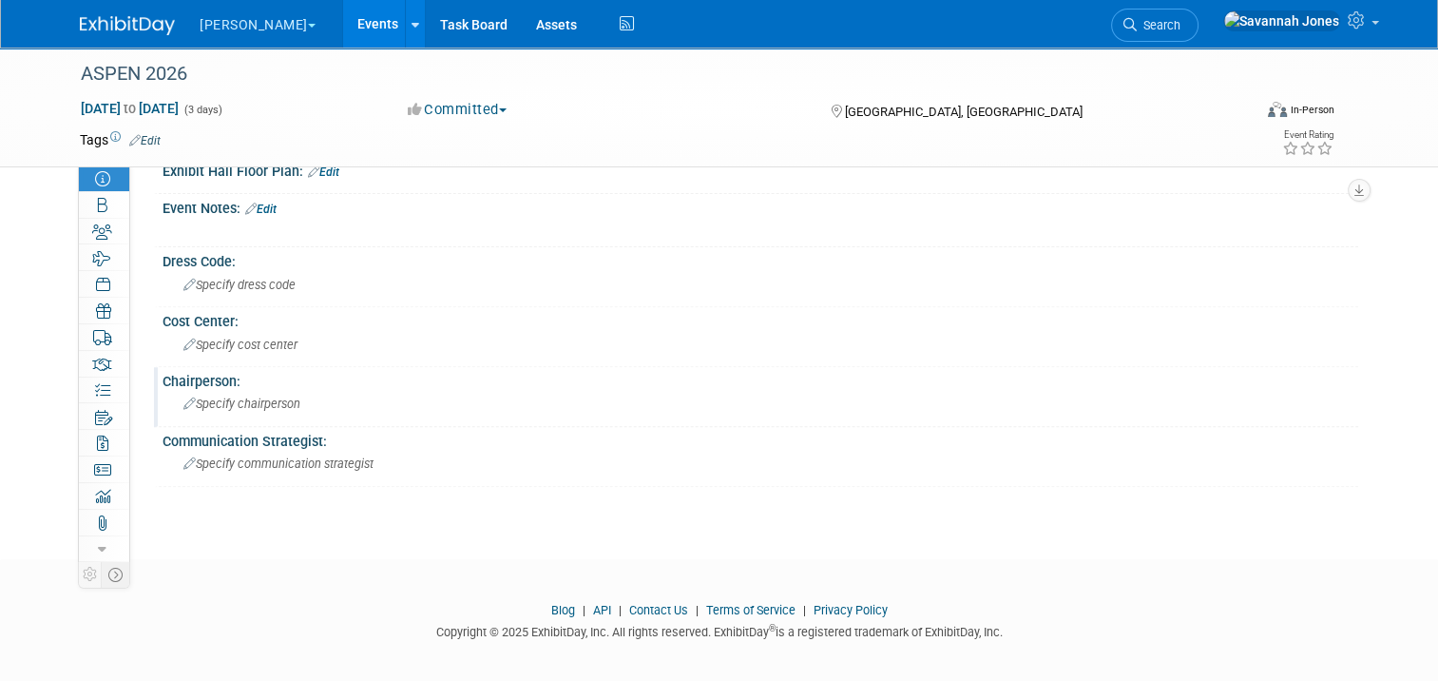
click at [222, 396] on span "Specify chairperson" at bounding box center [241, 403] width 117 height 14
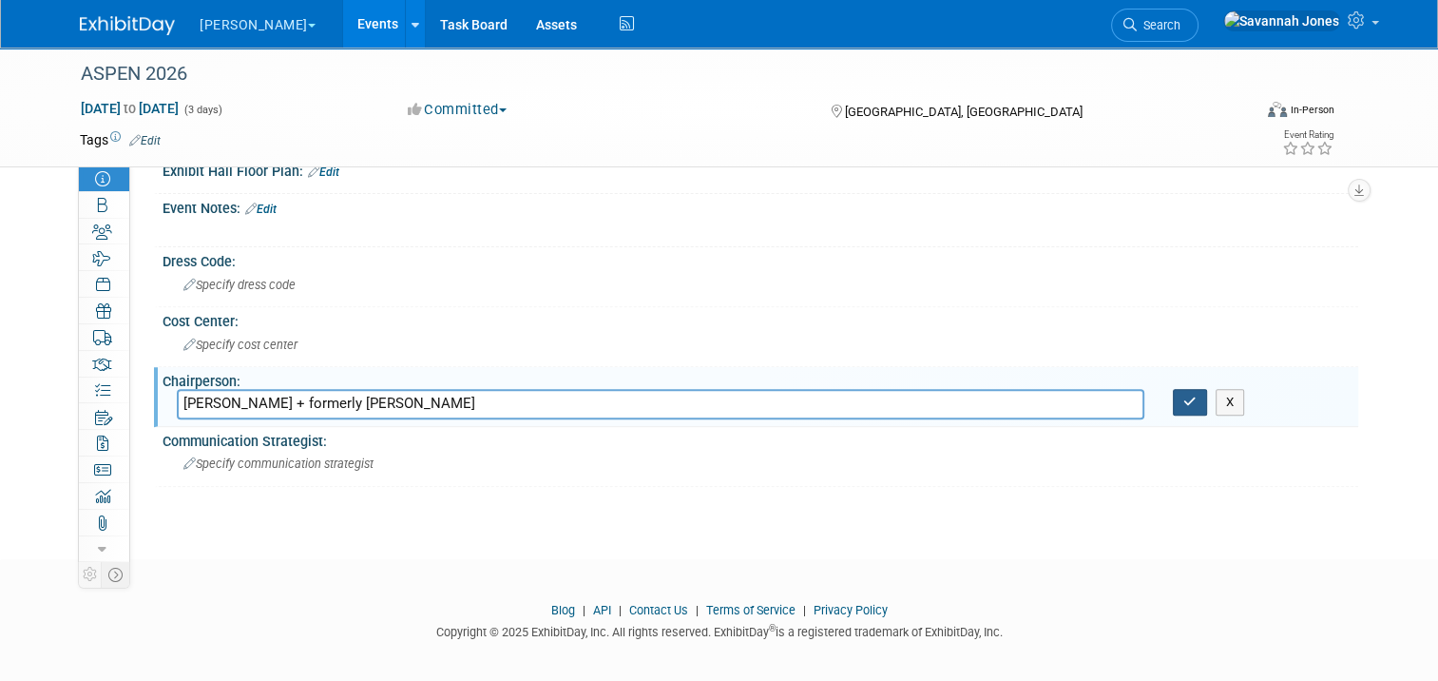
type input "Mark Thrasher + formerly Allison Carroll"
click at [1197, 400] on button "button" at bounding box center [1190, 402] width 34 height 27
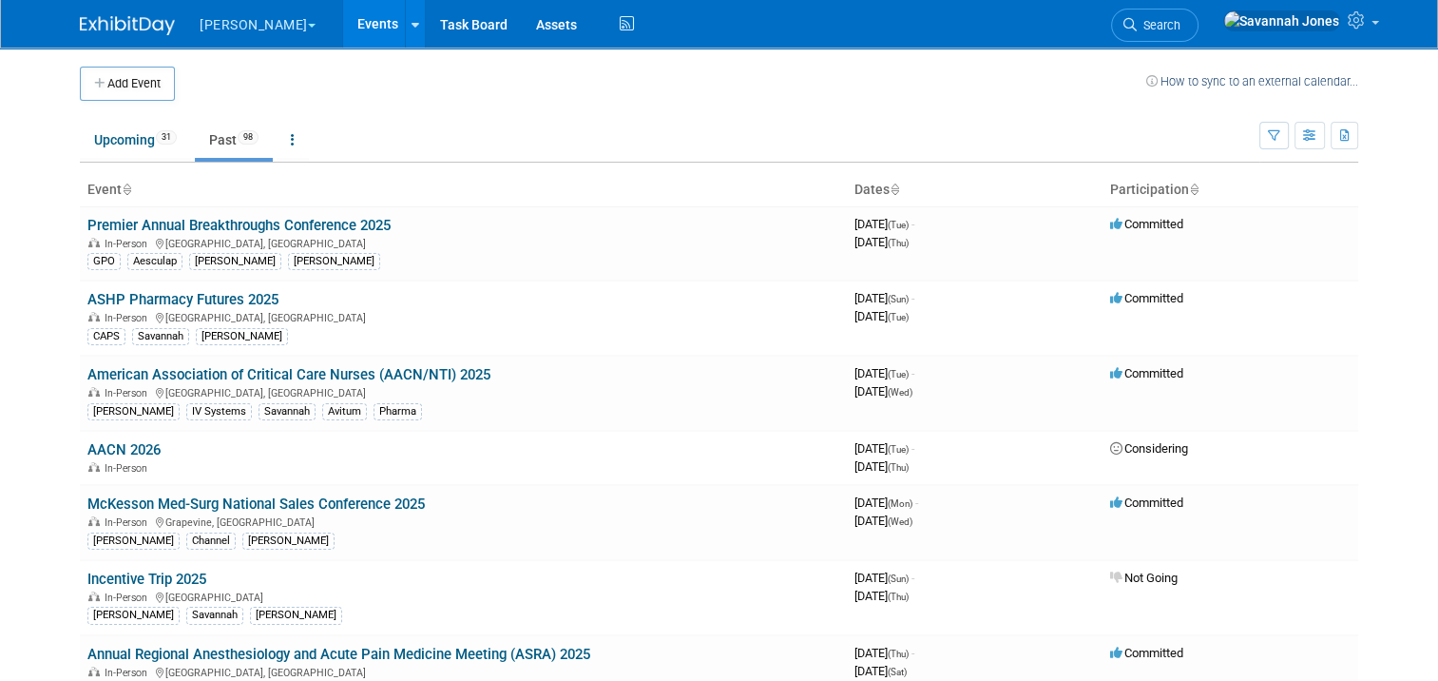
scroll to position [975, 0]
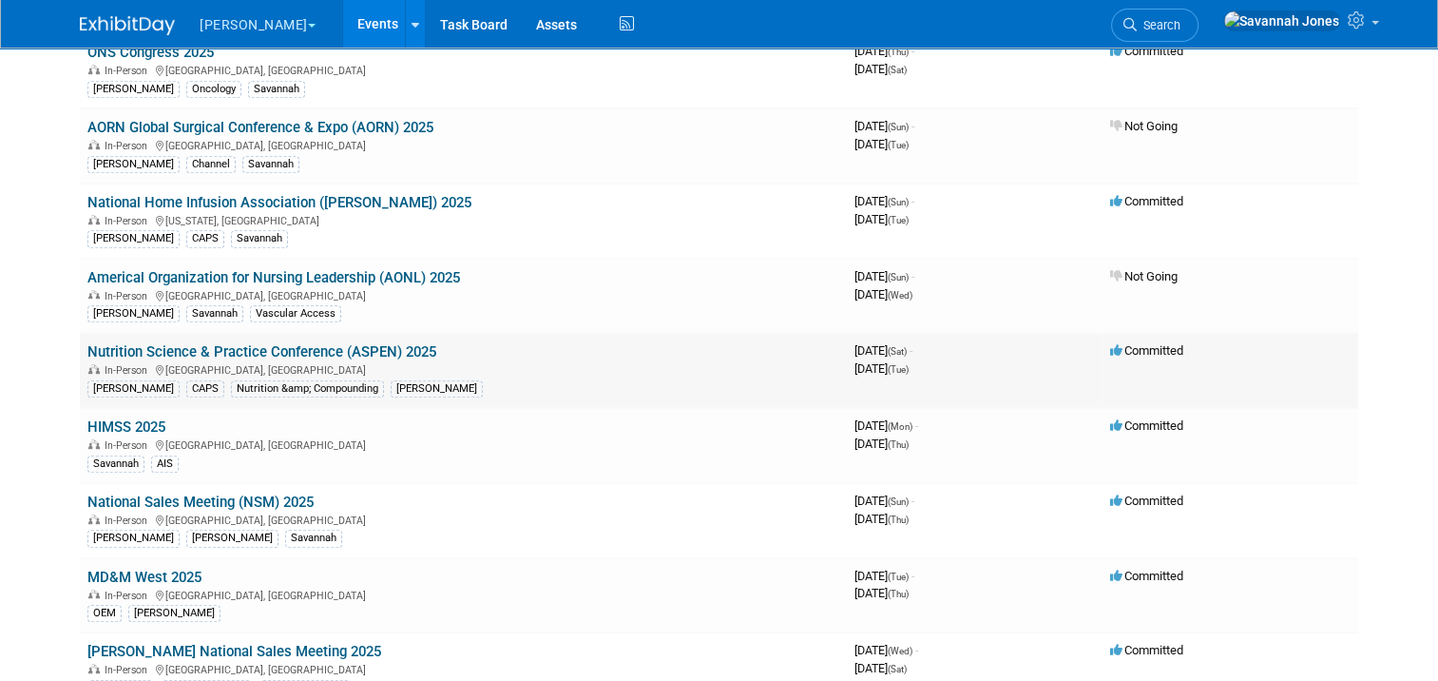
click at [403, 343] on link "Nutrition Science & Practice Conference (ASPEN) 2025" at bounding box center [261, 351] width 349 height 17
click at [137, 418] on link "HIMSS 2025" at bounding box center [126, 426] width 78 height 17
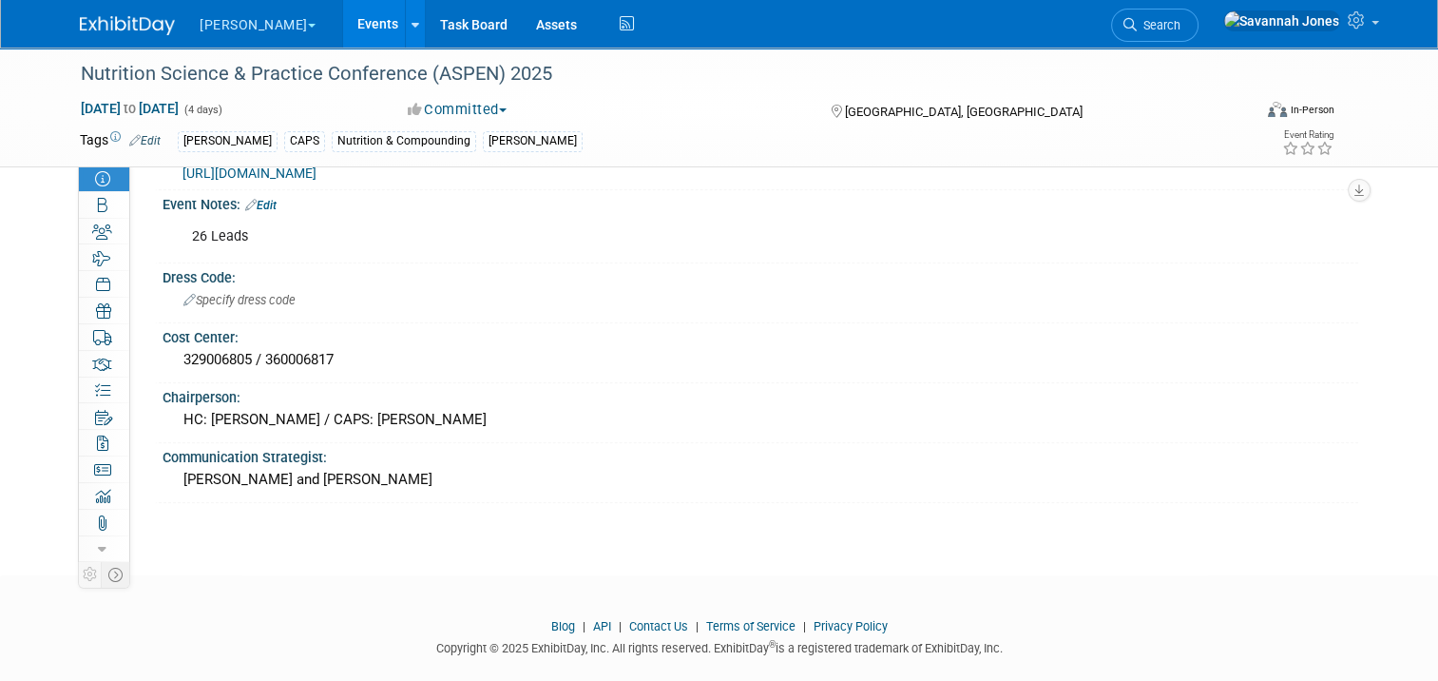
scroll to position [902, 0]
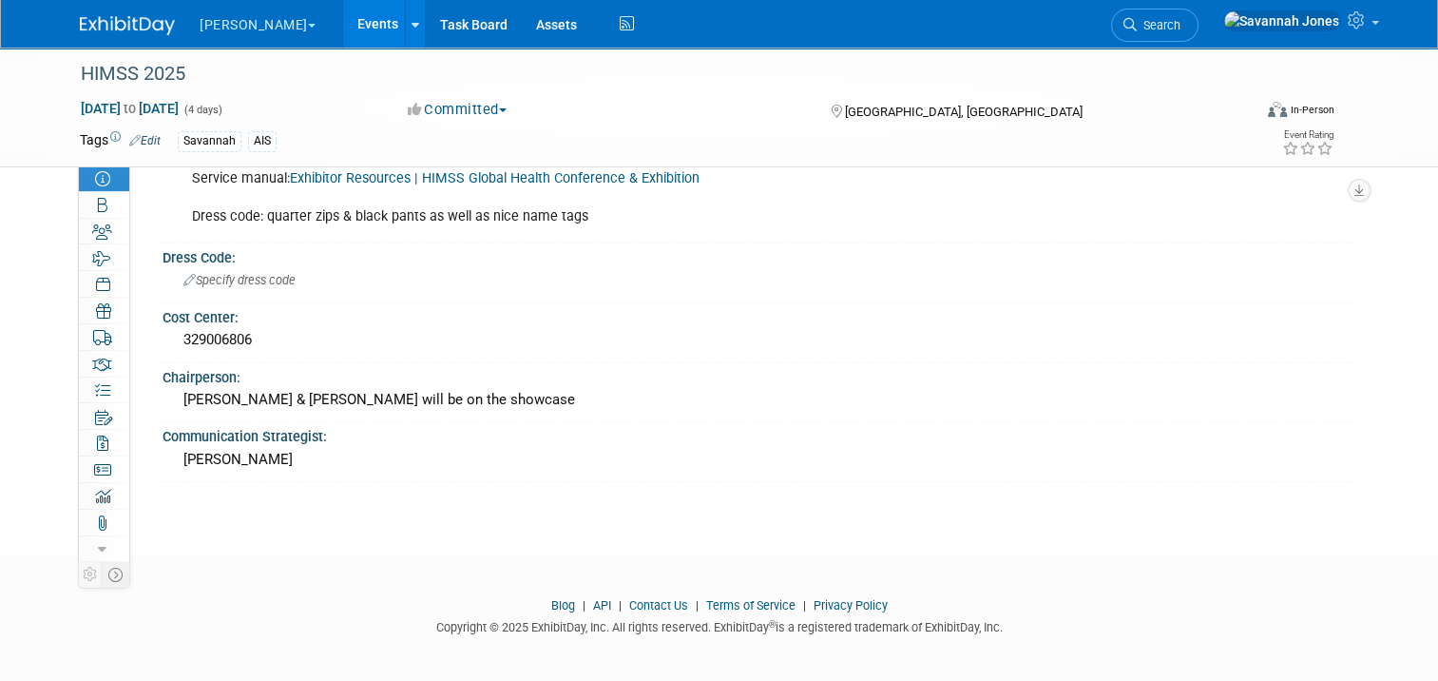
click at [343, 29] on link "Events" at bounding box center [377, 24] width 69 height 48
